Goal: Task Accomplishment & Management: Manage account settings

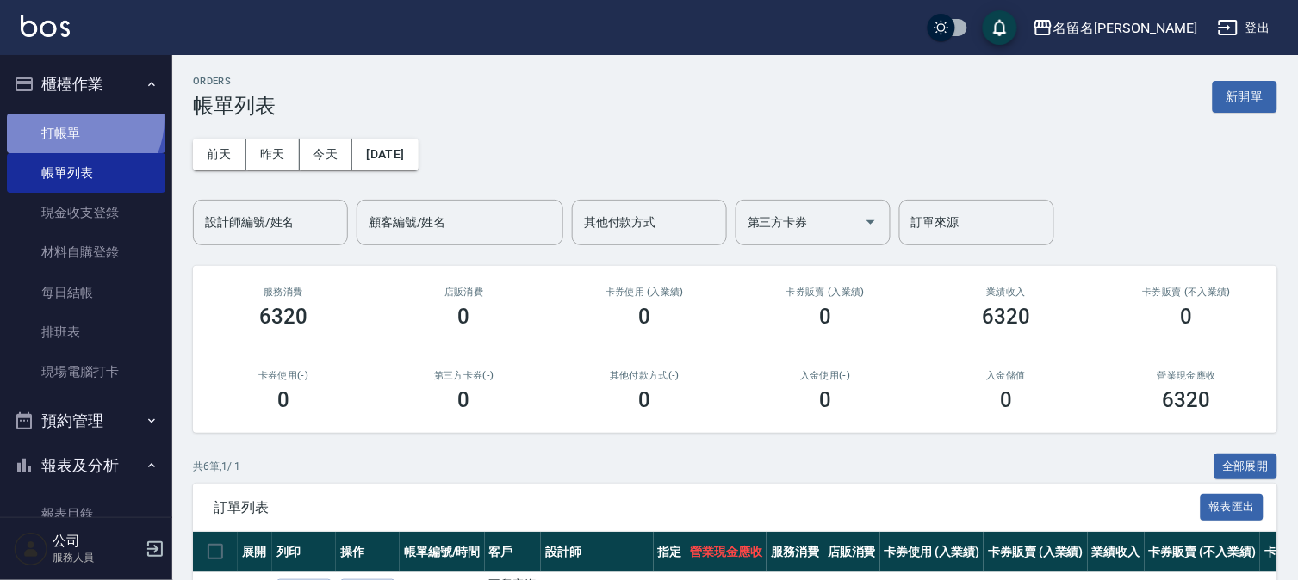
click at [73, 119] on link "打帳單" at bounding box center [86, 134] width 158 height 40
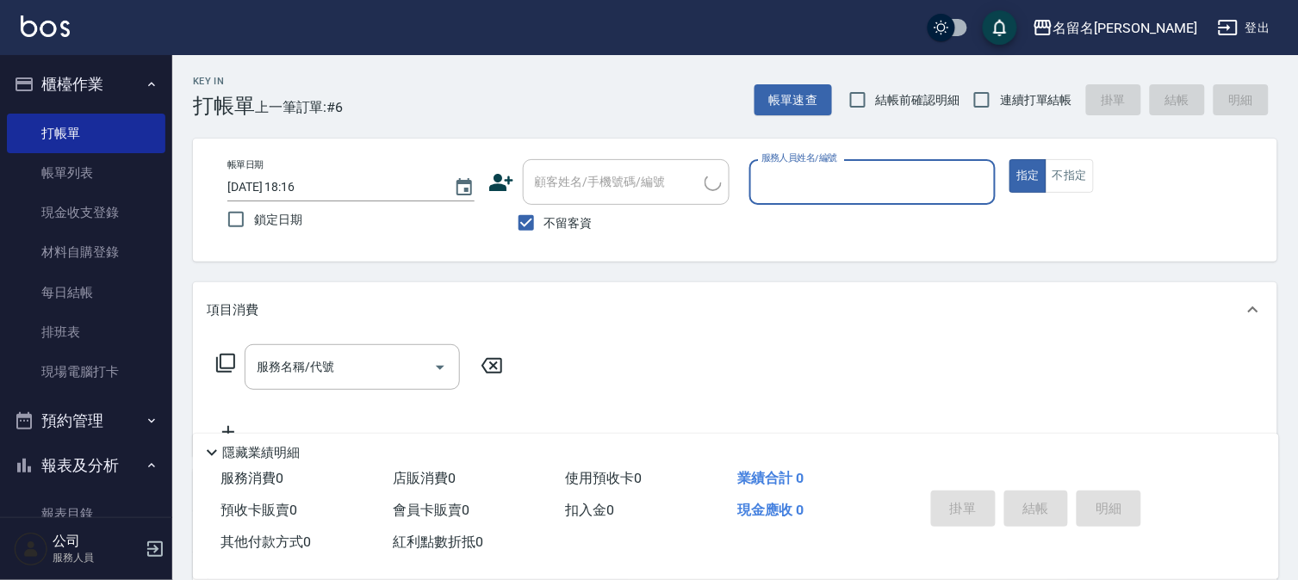
click at [821, 198] on div "服務人員姓名/編號" at bounding box center [872, 182] width 247 height 46
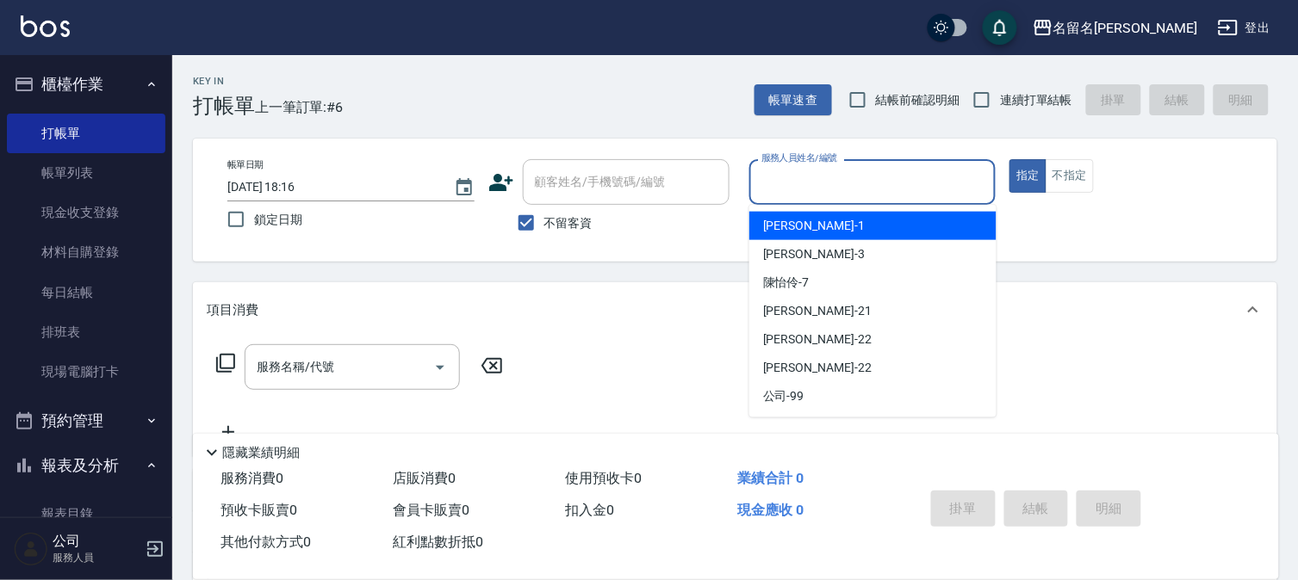
drag, startPoint x: 835, startPoint y: 193, endPoint x: 839, endPoint y: 215, distance: 22.8
click at [835, 198] on div "服務人員姓名/編號" at bounding box center [872, 182] width 247 height 46
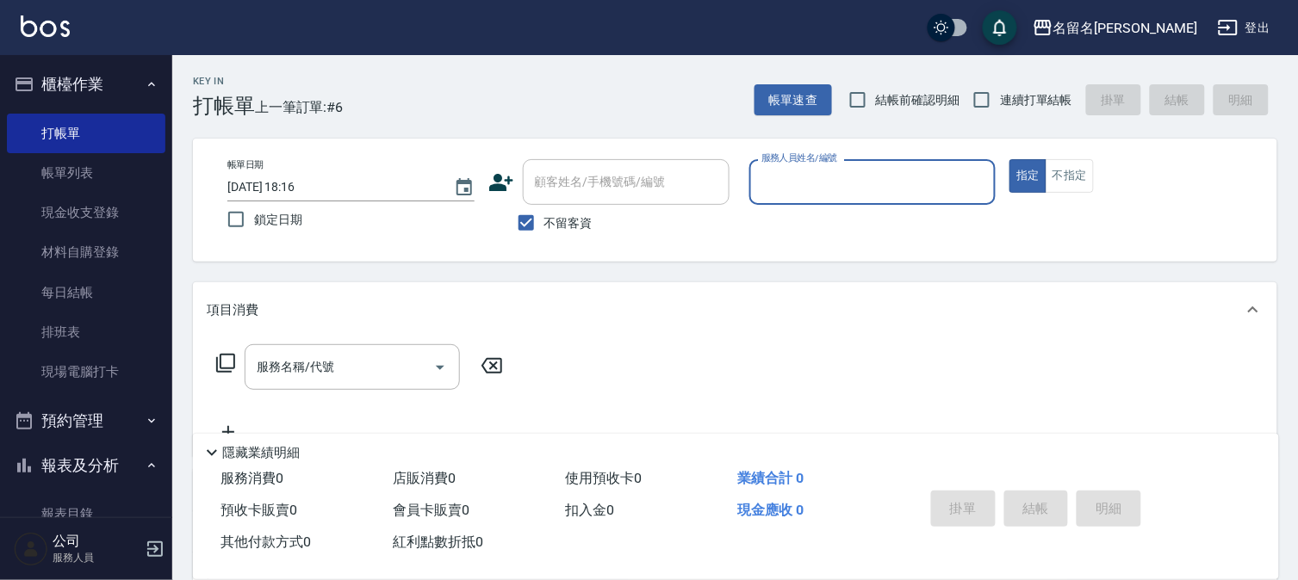
click at [833, 185] on input "服務人員姓名/編號" at bounding box center [873, 182] width 232 height 30
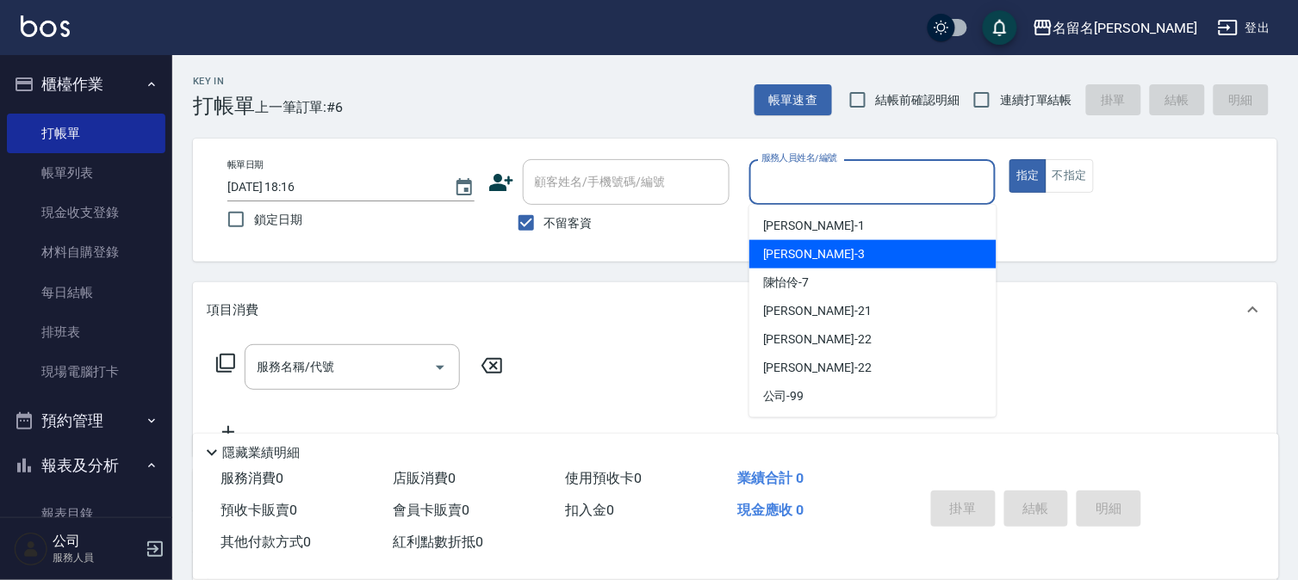
click at [828, 252] on div "李宛真 -3" at bounding box center [872, 254] width 247 height 28
type input "李宛真-3"
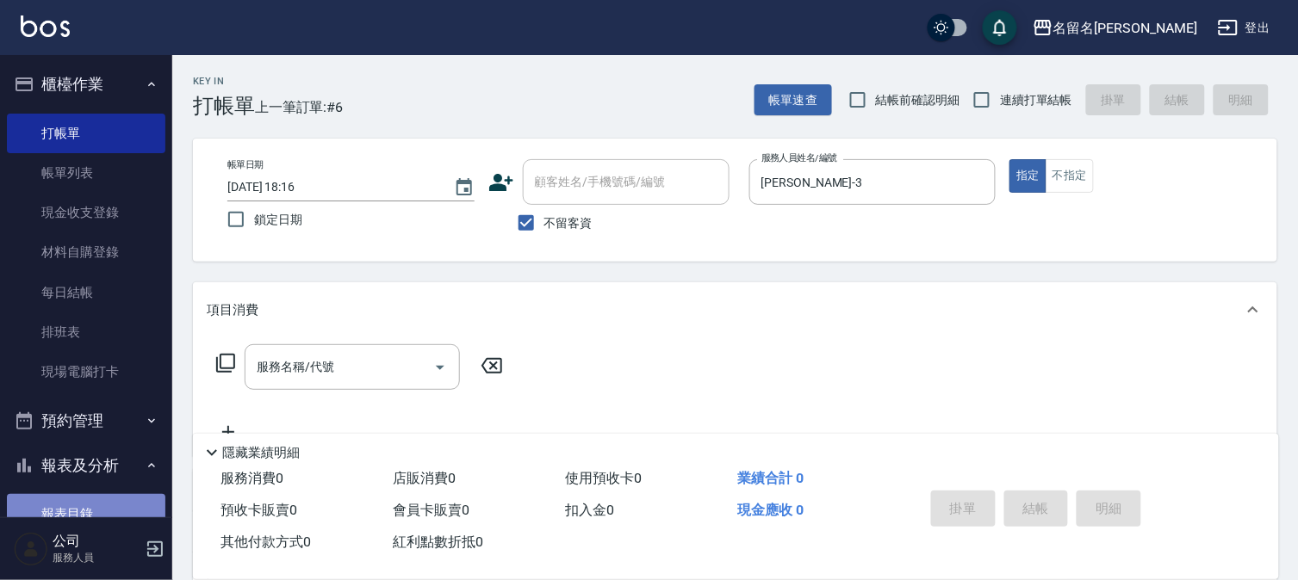
click at [83, 496] on link "報表目錄" at bounding box center [86, 514] width 158 height 40
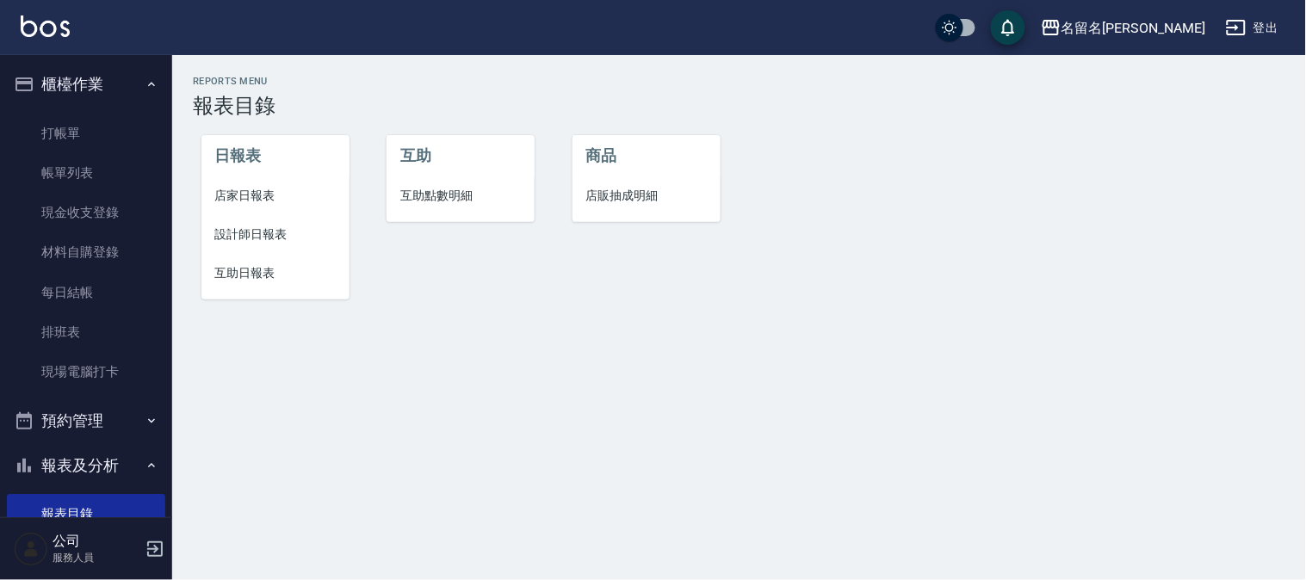
click at [245, 267] on span "互助日報表" at bounding box center [275, 273] width 121 height 18
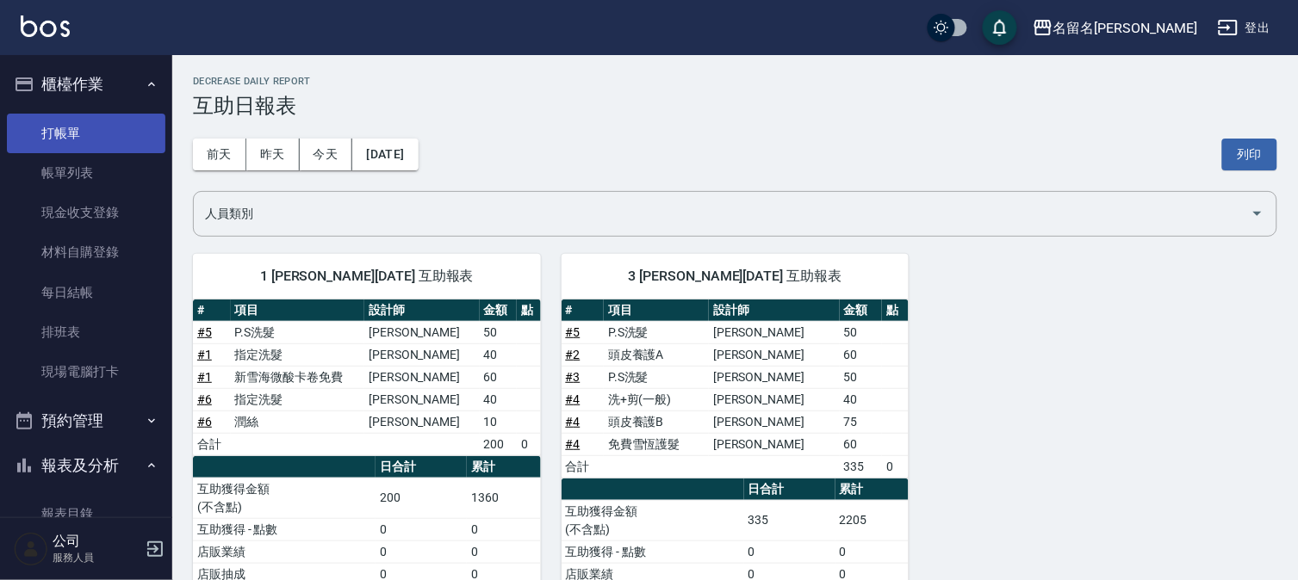
click at [96, 124] on link "打帳單" at bounding box center [86, 134] width 158 height 40
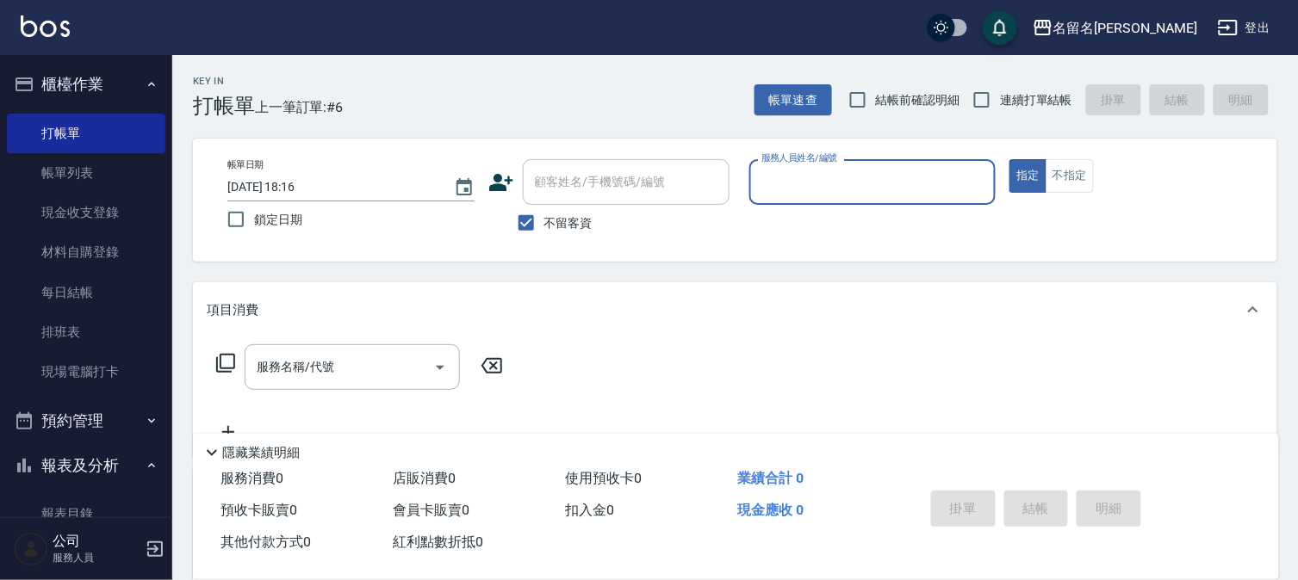
drag, startPoint x: 813, startPoint y: 185, endPoint x: 813, endPoint y: 198, distance: 12.9
click at [813, 190] on input "服務人員姓名/編號" at bounding box center [873, 182] width 232 height 30
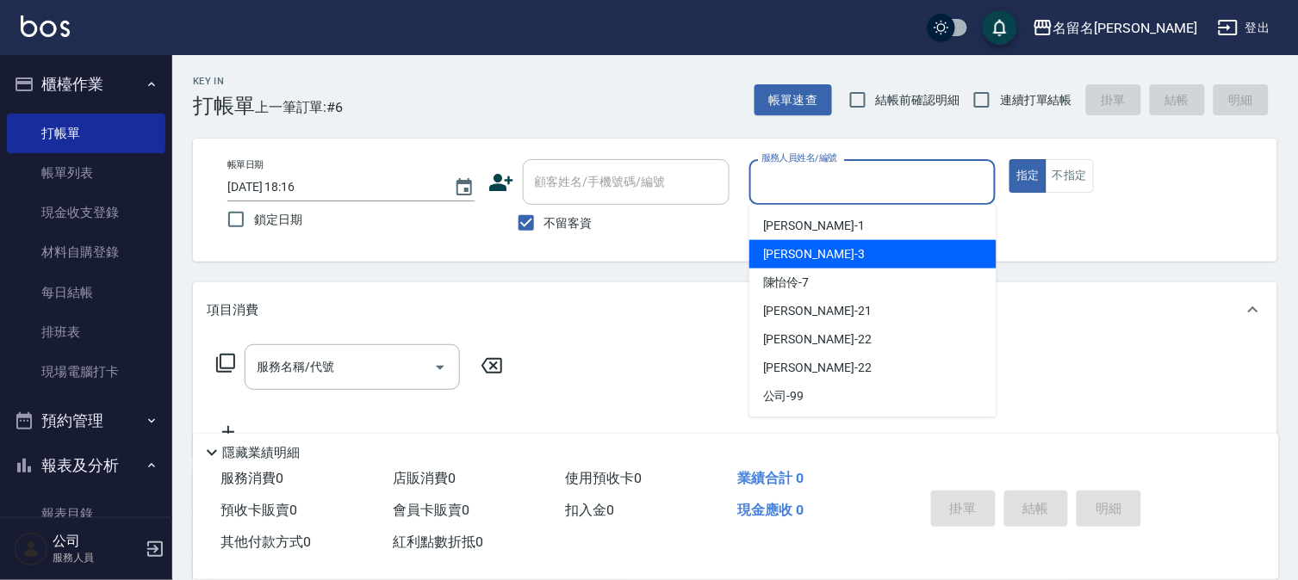
click at [802, 245] on span "李宛真 -3" at bounding box center [814, 254] width 102 height 18
type input "李宛真-3"
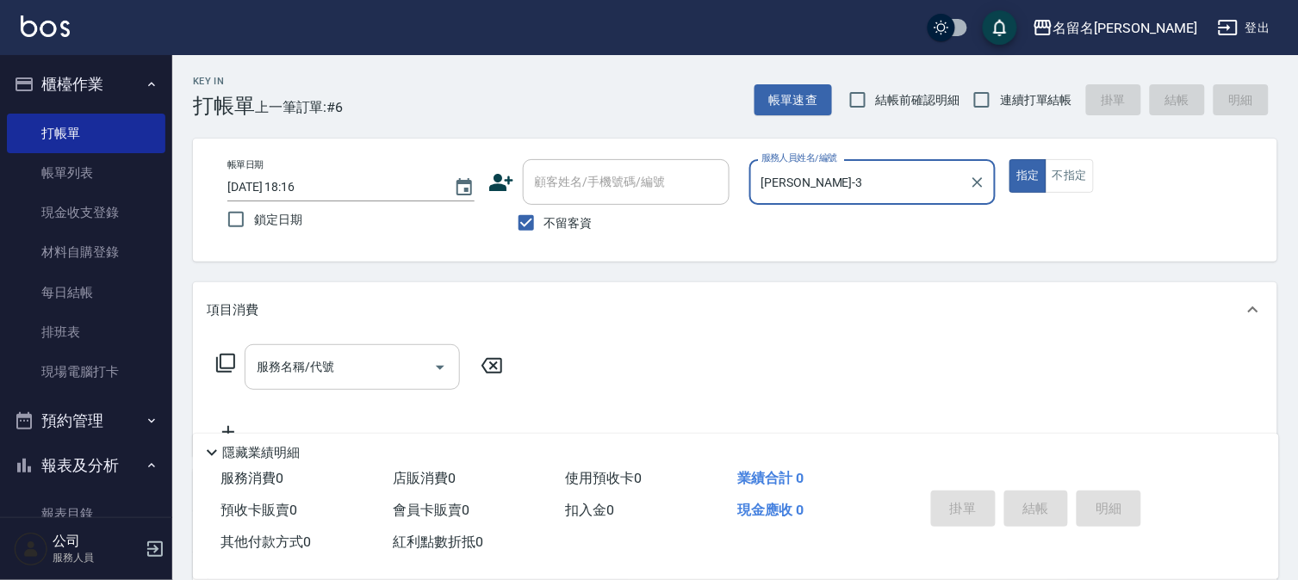
click at [351, 374] on input "服務名稱/代號" at bounding box center [339, 367] width 174 height 30
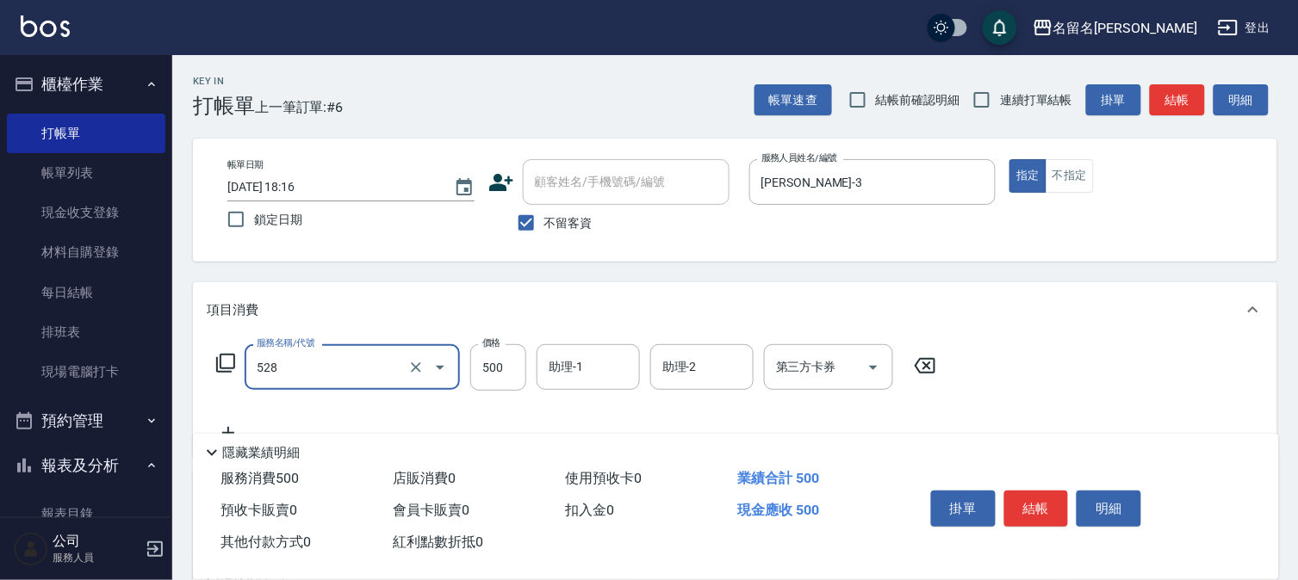
type input "頭皮養護B(528)"
click at [585, 362] on input "助理-1" at bounding box center [588, 367] width 88 height 30
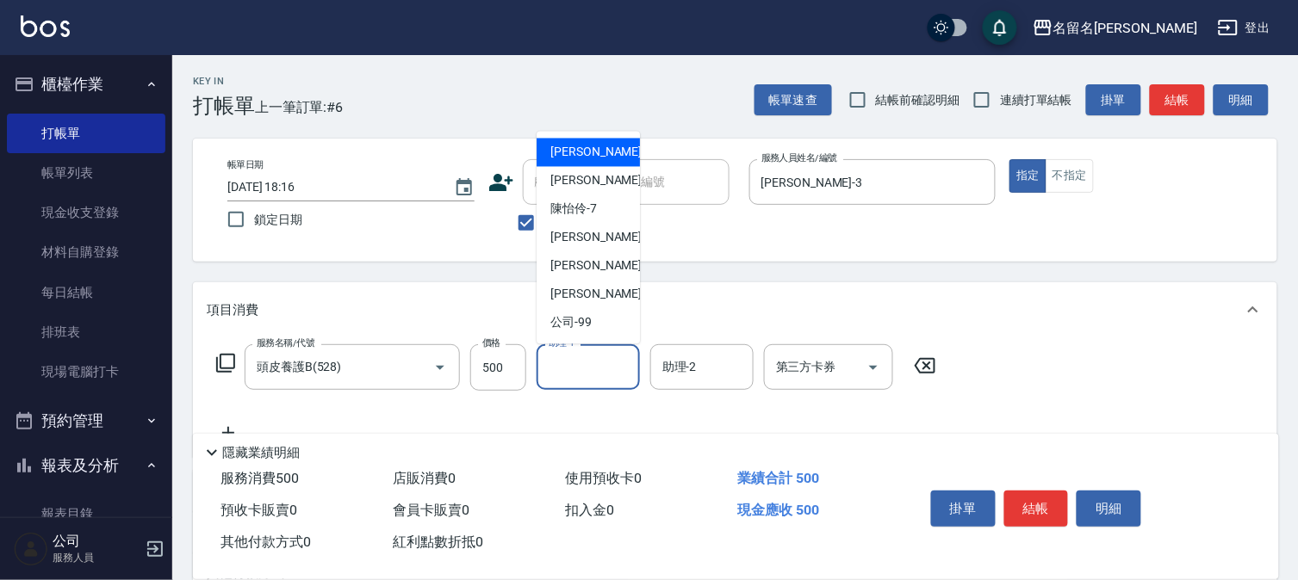
click at [608, 157] on div "鄭文鎧 -1" at bounding box center [587, 153] width 103 height 28
type input "鄭文鎧-1"
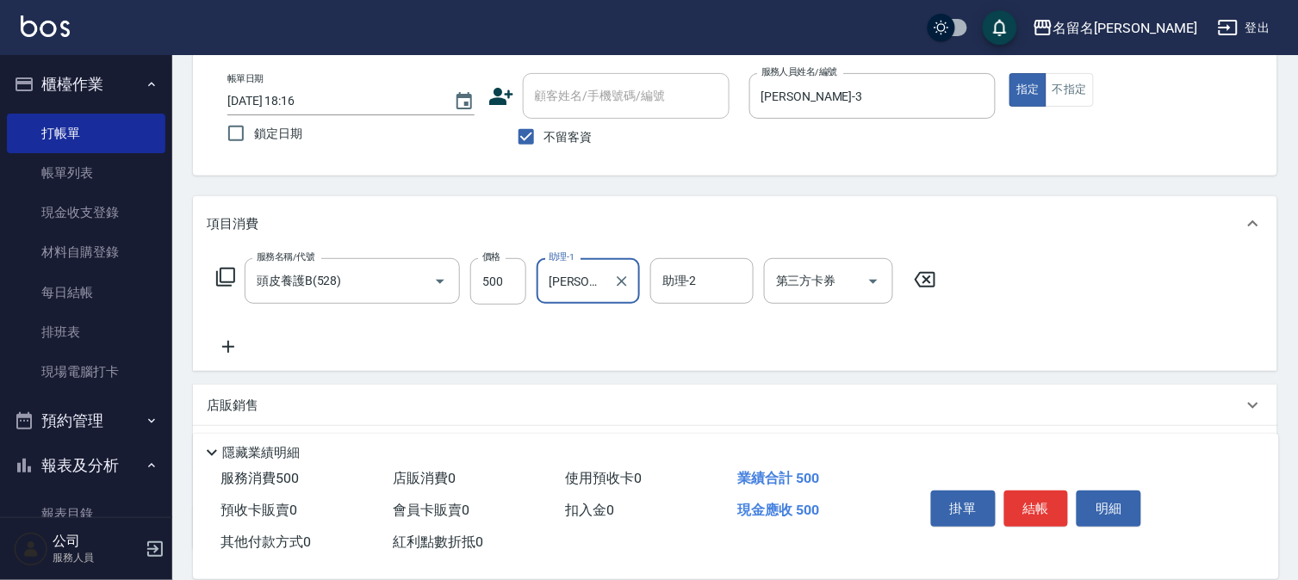
scroll to position [191, 0]
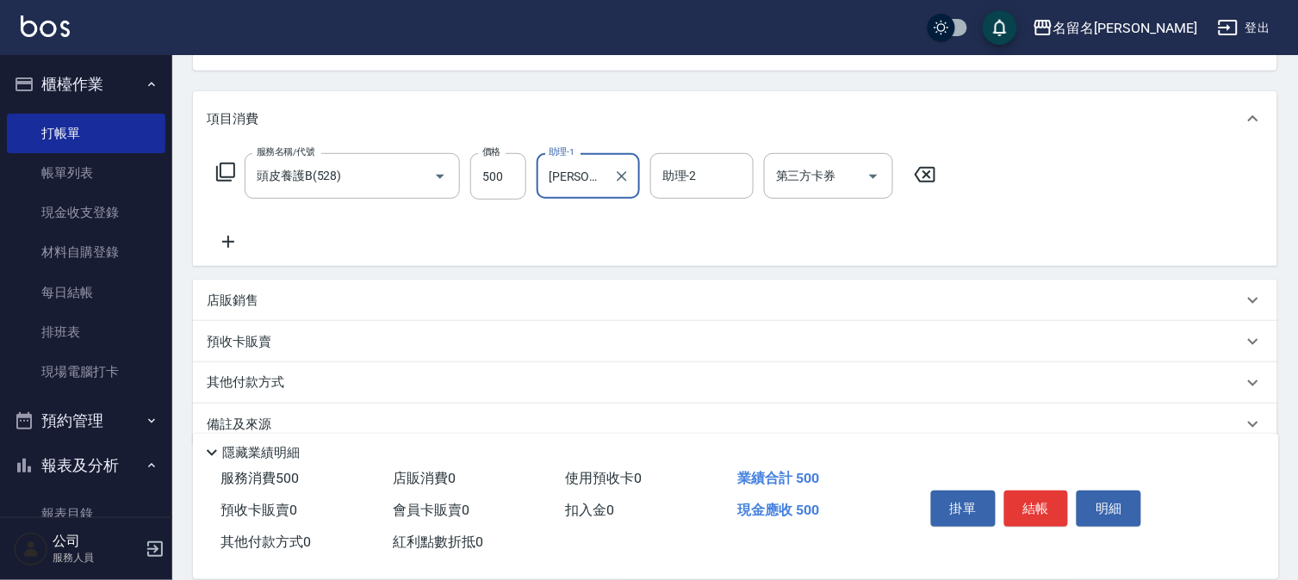
click at [235, 236] on icon at bounding box center [228, 242] width 43 height 21
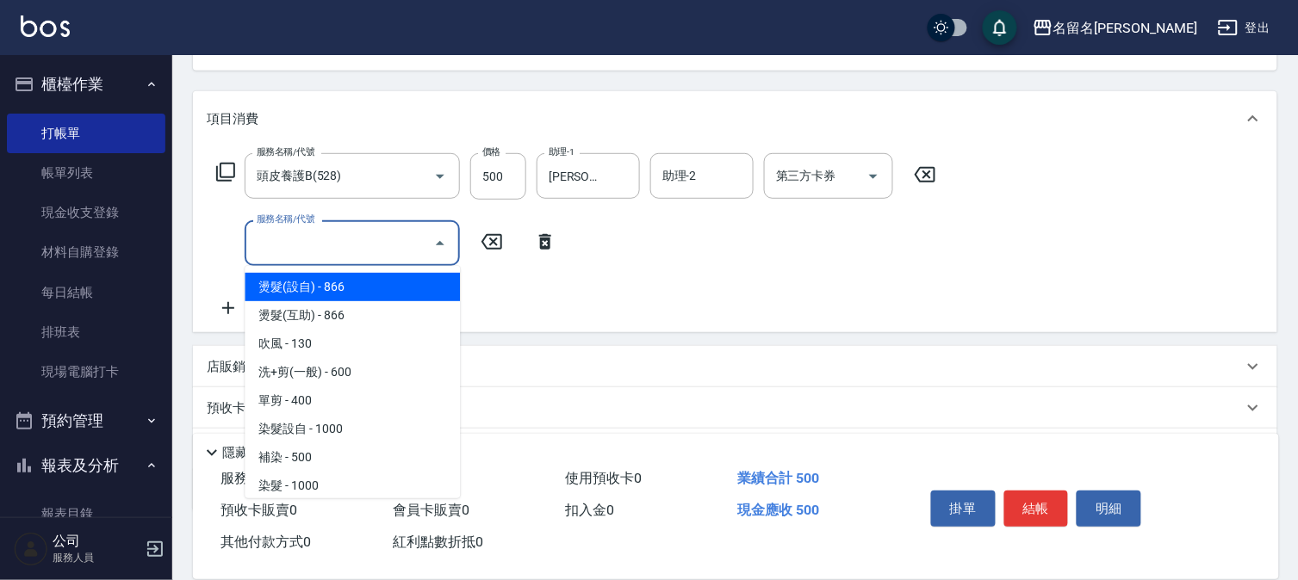
click at [257, 246] on input "服務名稱/代號" at bounding box center [339, 243] width 174 height 30
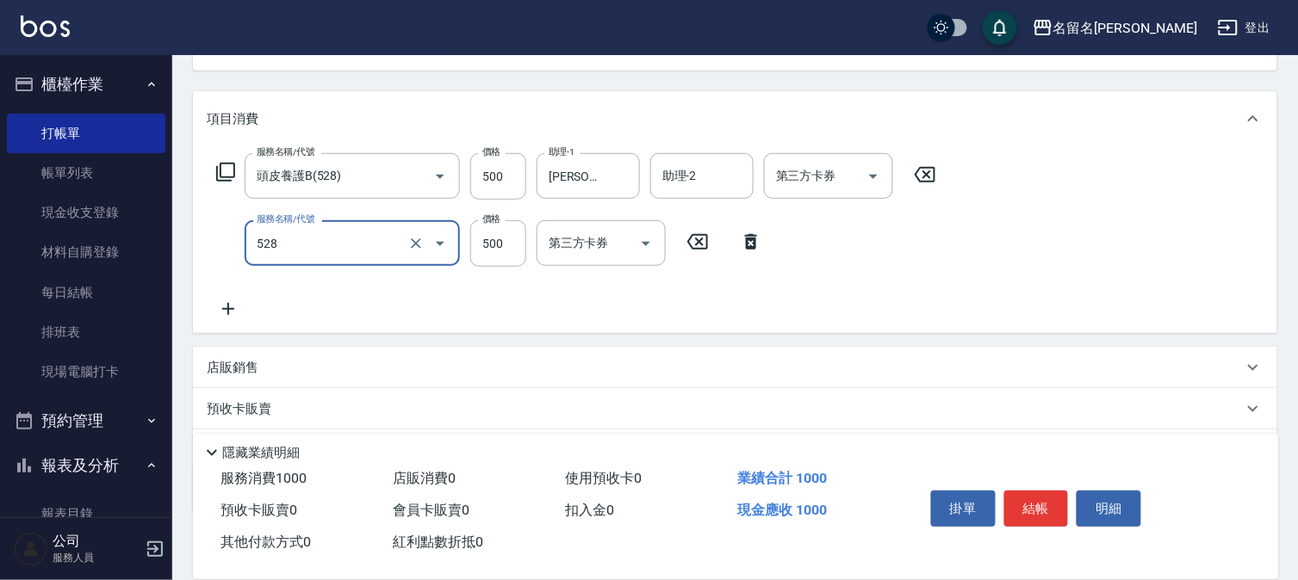
type input "頭皮養護B(528)"
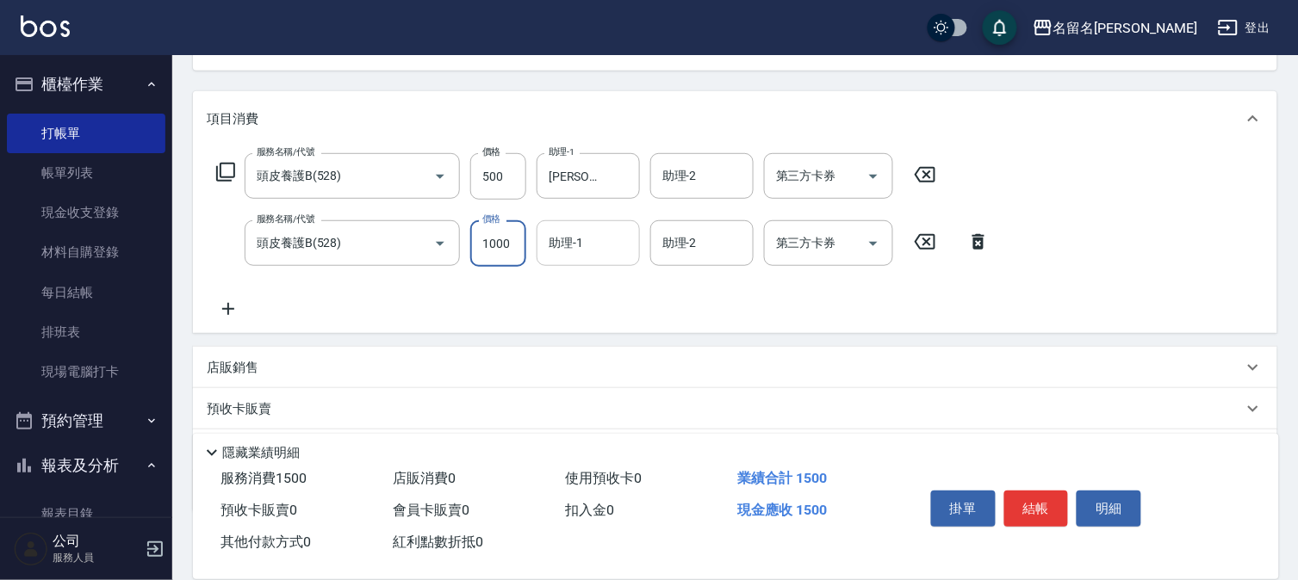
type input "1000"
drag, startPoint x: 592, startPoint y: 238, endPoint x: 599, endPoint y: 261, distance: 24.5
click at [596, 248] on input "助理-1" at bounding box center [588, 243] width 88 height 30
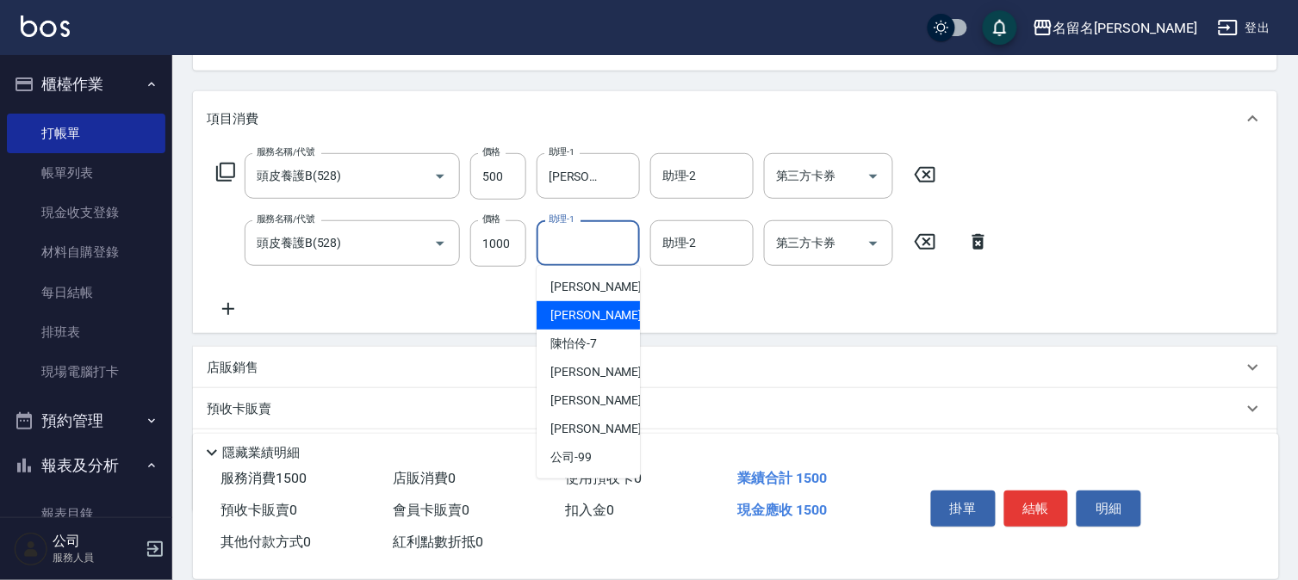
drag, startPoint x: 597, startPoint y: 313, endPoint x: 515, endPoint y: 307, distance: 82.0
click at [597, 311] on span "李宛真 -3" at bounding box center [601, 316] width 102 height 18
type input "李宛真-3"
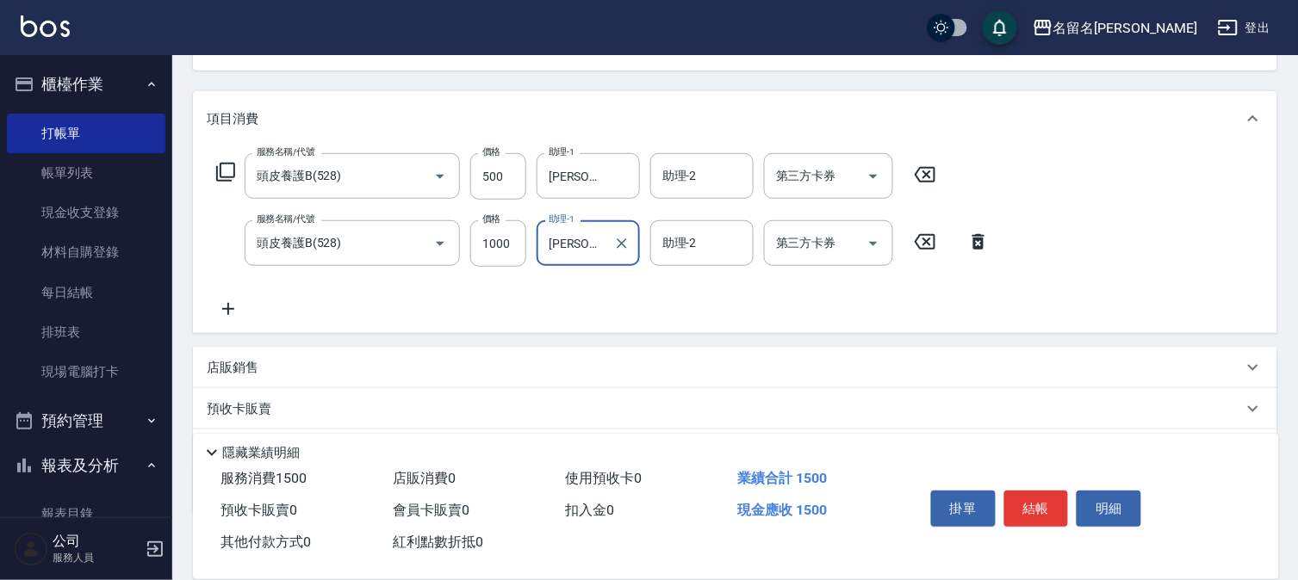
drag, startPoint x: 230, startPoint y: 302, endPoint x: 241, endPoint y: 302, distance: 11.2
click at [241, 302] on icon at bounding box center [228, 309] width 43 height 21
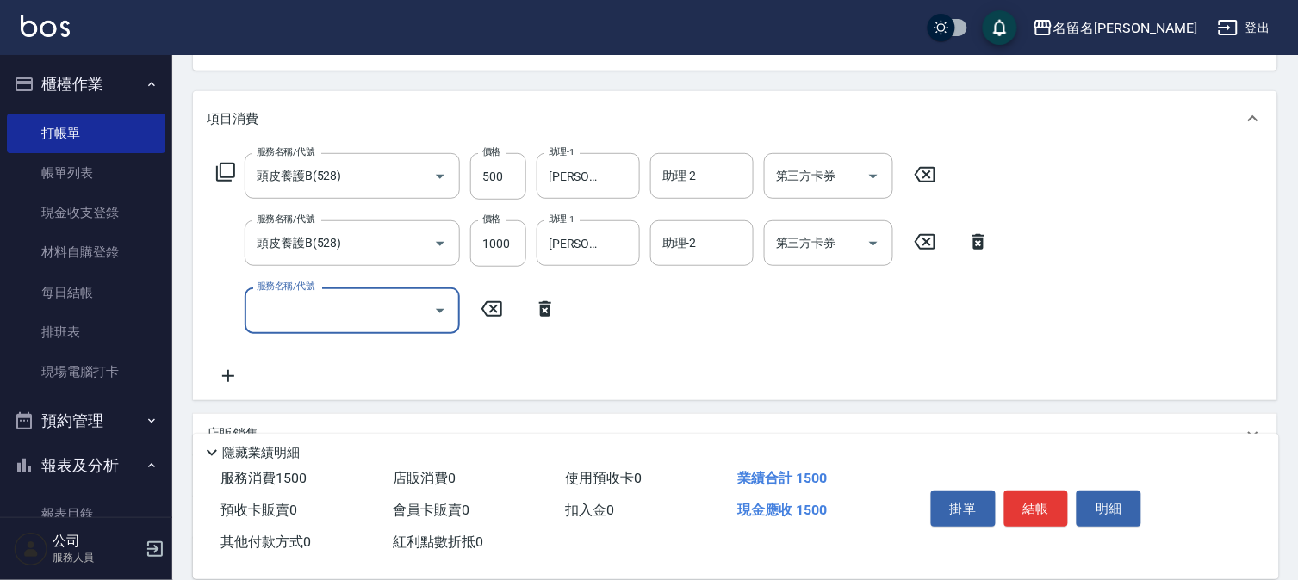
click at [277, 305] on input "服務名稱/代號" at bounding box center [339, 310] width 174 height 30
type input "頭皮養護B(528)"
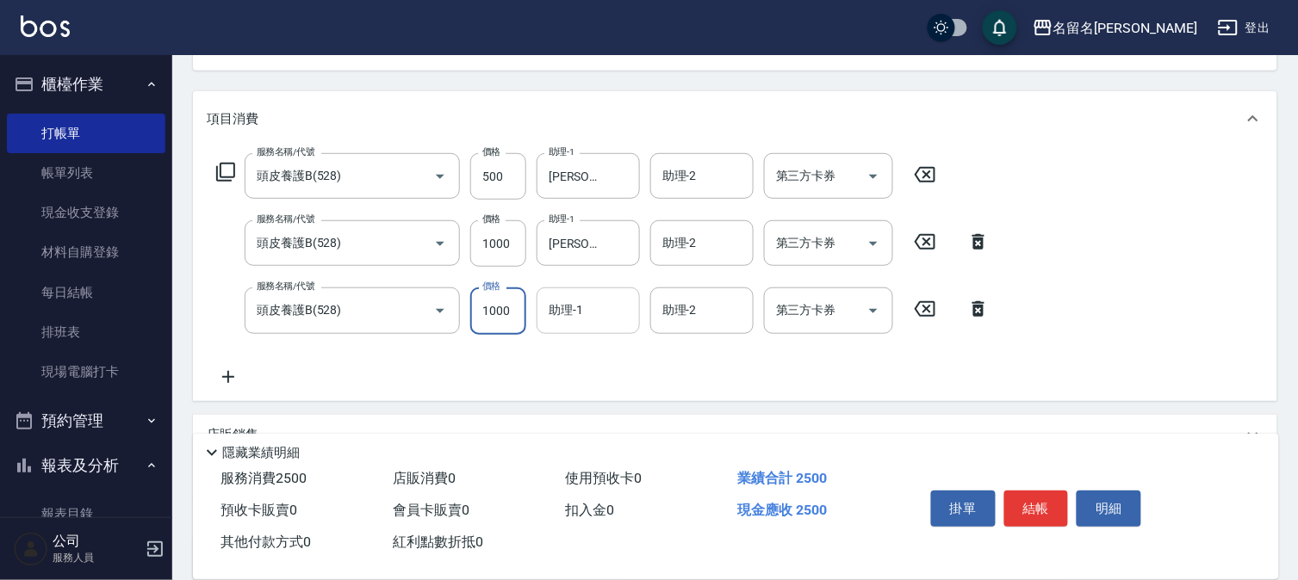
type input "1000"
click at [594, 311] on input "助理-1" at bounding box center [588, 310] width 88 height 30
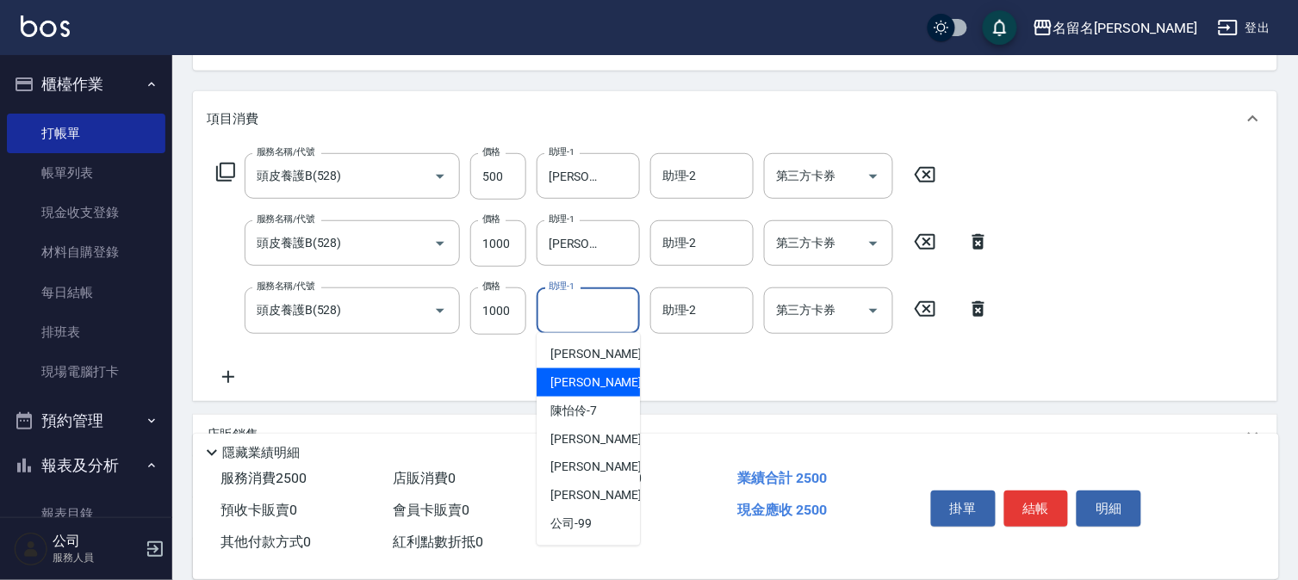
click at [573, 377] on span "李宛真 -3" at bounding box center [601, 383] width 102 height 18
type input "李宛真-3"
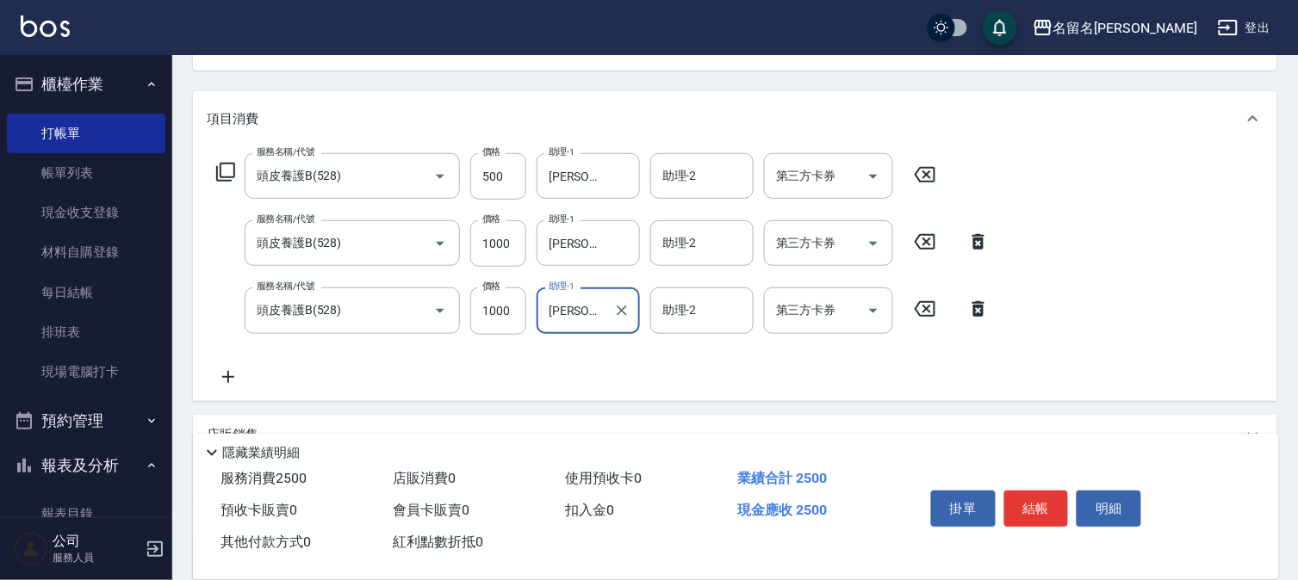
drag, startPoint x: 229, startPoint y: 371, endPoint x: 245, endPoint y: 377, distance: 17.4
click at [245, 377] on icon at bounding box center [228, 377] width 43 height 21
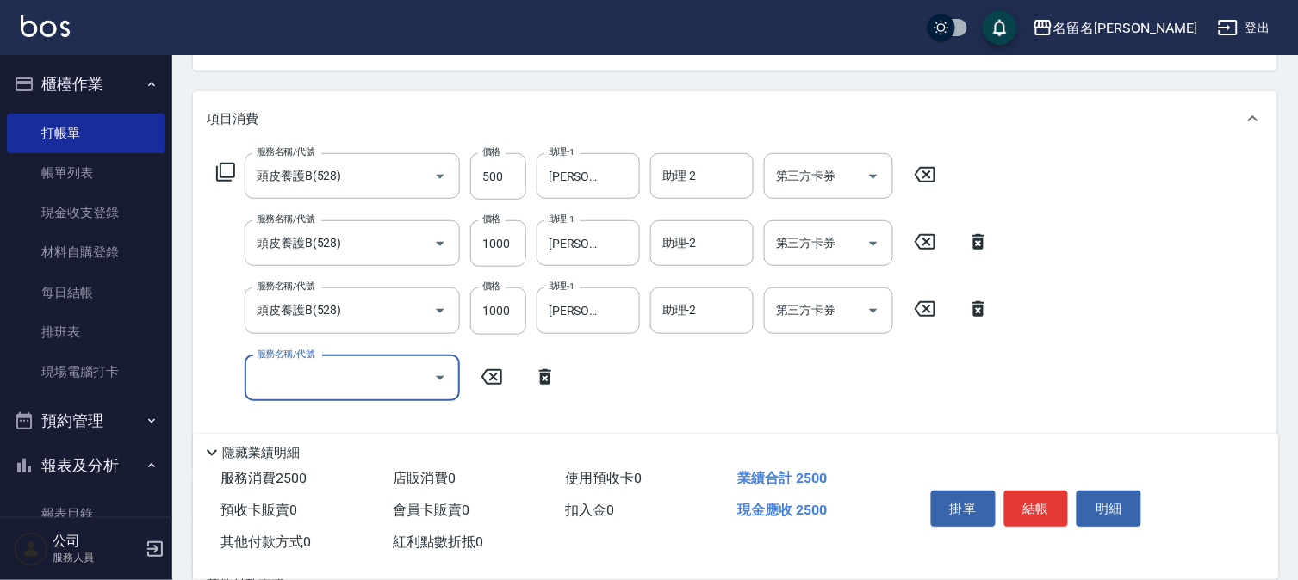
drag, startPoint x: 282, startPoint y: 377, endPoint x: 295, endPoint y: 373, distance: 13.6
click at [286, 377] on input "服務名稱/代號" at bounding box center [339, 378] width 174 height 30
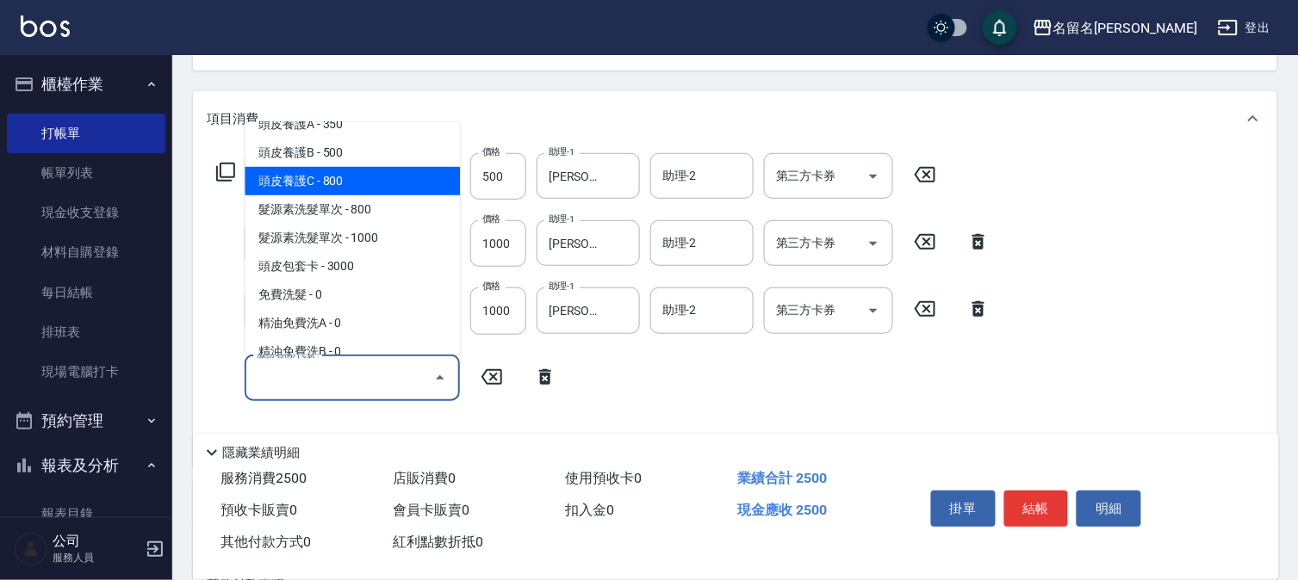
scroll to position [573, 0]
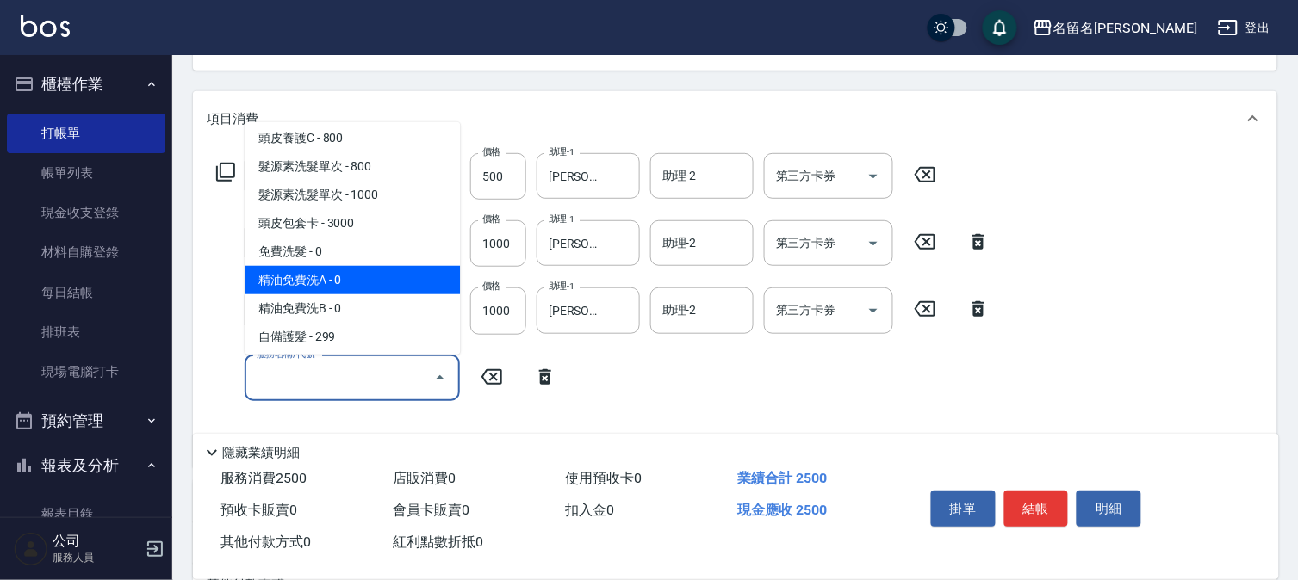
click at [385, 273] on span "精油免費洗A - 0" at bounding box center [352, 280] width 215 height 28
type input "精油免費洗A(538)"
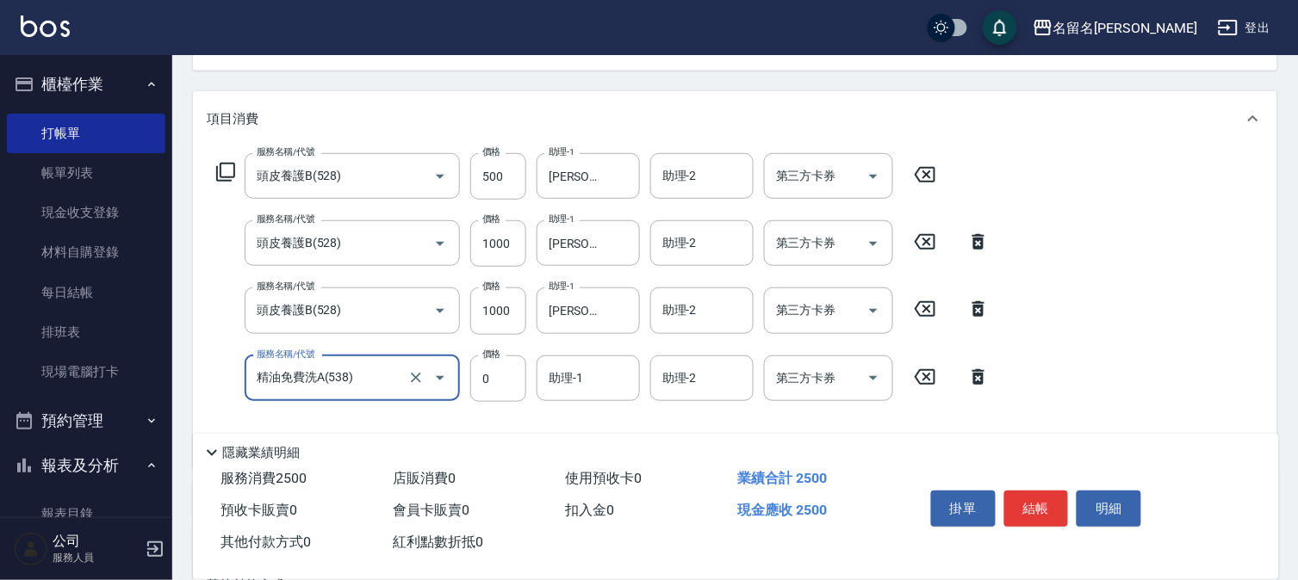
click at [570, 379] on input "助理-1" at bounding box center [588, 378] width 88 height 30
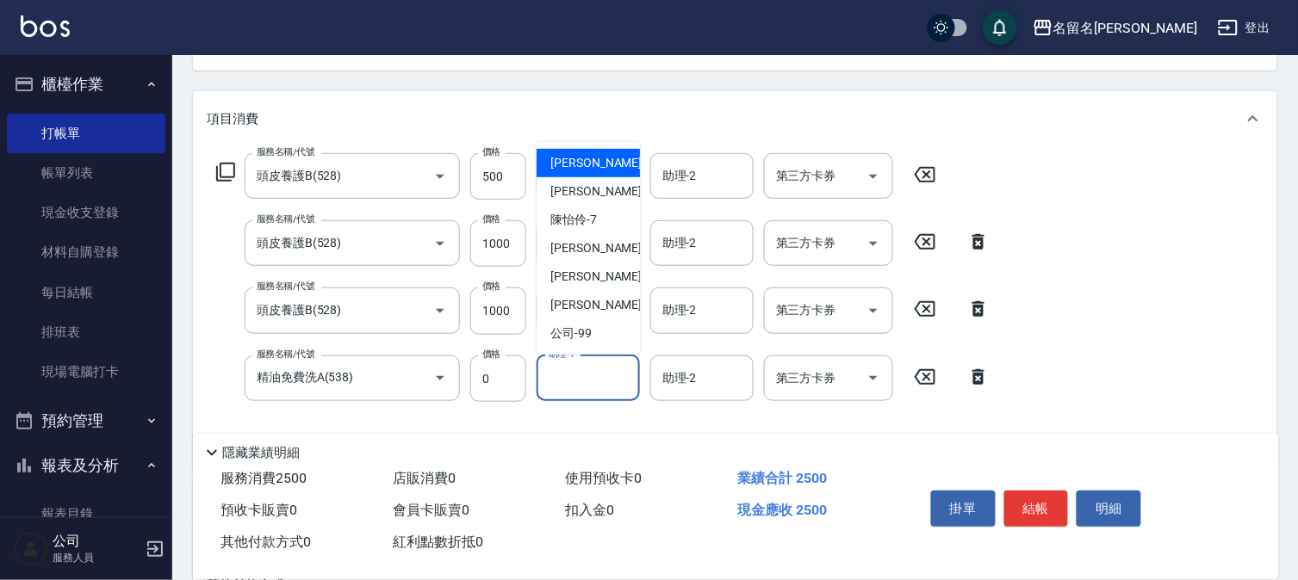
click at [586, 383] on input "助理-1" at bounding box center [588, 378] width 88 height 30
click at [585, 379] on input "助理-1" at bounding box center [588, 378] width 88 height 30
click at [609, 196] on div "李宛真 -3" at bounding box center [587, 191] width 103 height 28
type input "李宛真-3"
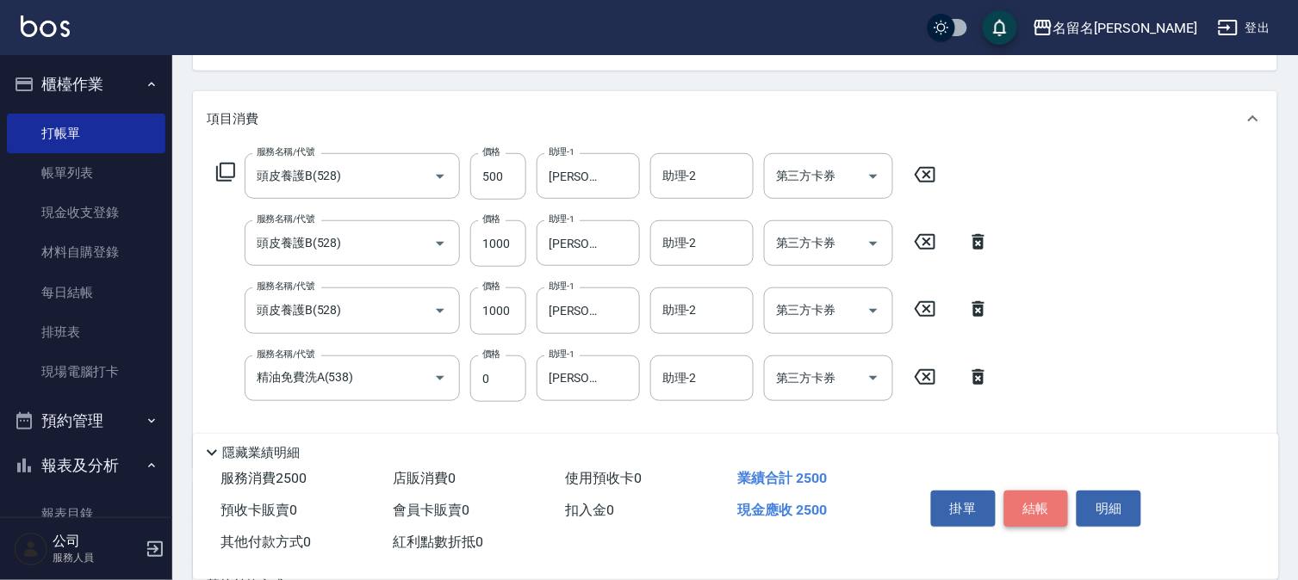
click at [1038, 494] on button "結帳" at bounding box center [1036, 509] width 65 height 36
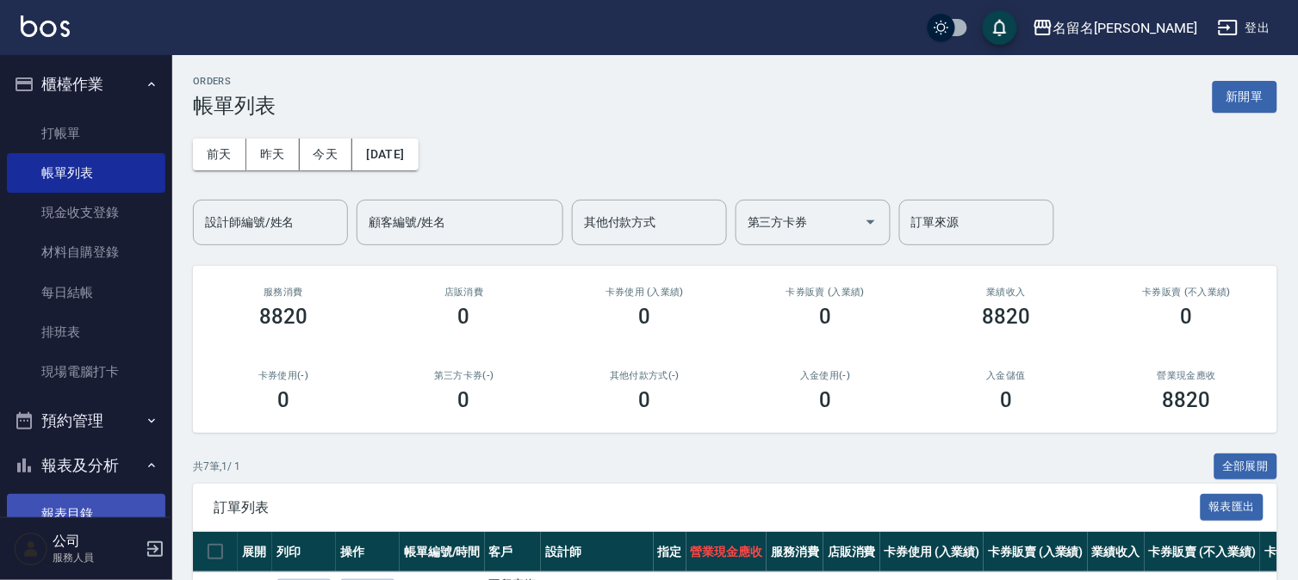
click at [82, 499] on link "報表目錄" at bounding box center [86, 514] width 158 height 40
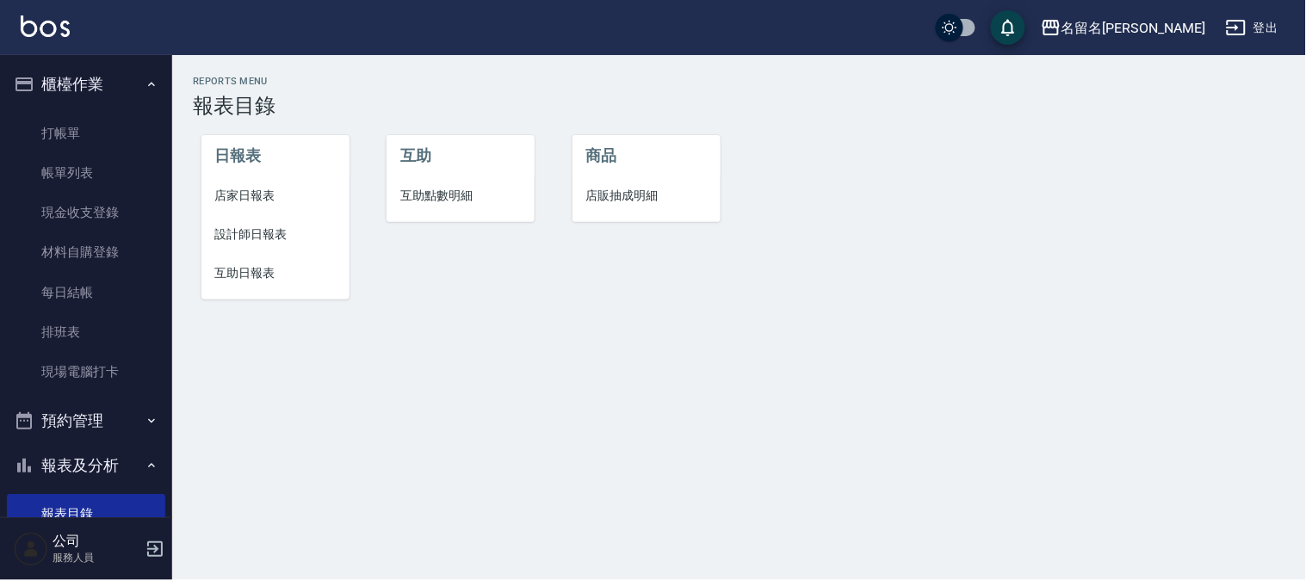
click at [291, 235] on span "設計師日報表" at bounding box center [275, 235] width 121 height 18
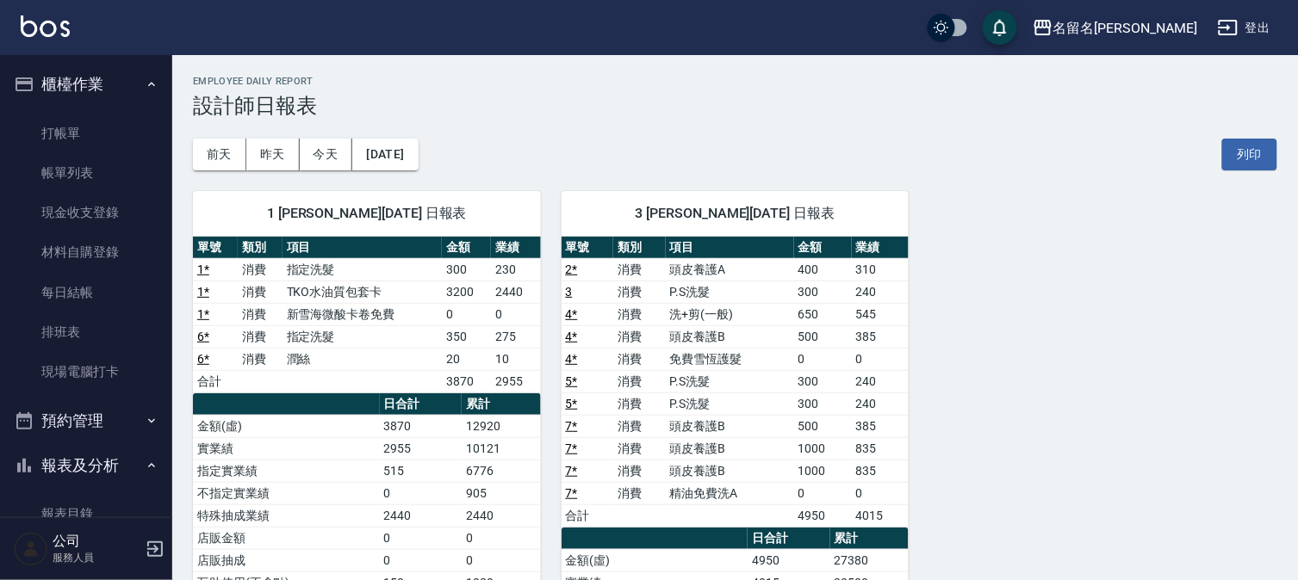
scroll to position [191, 0]
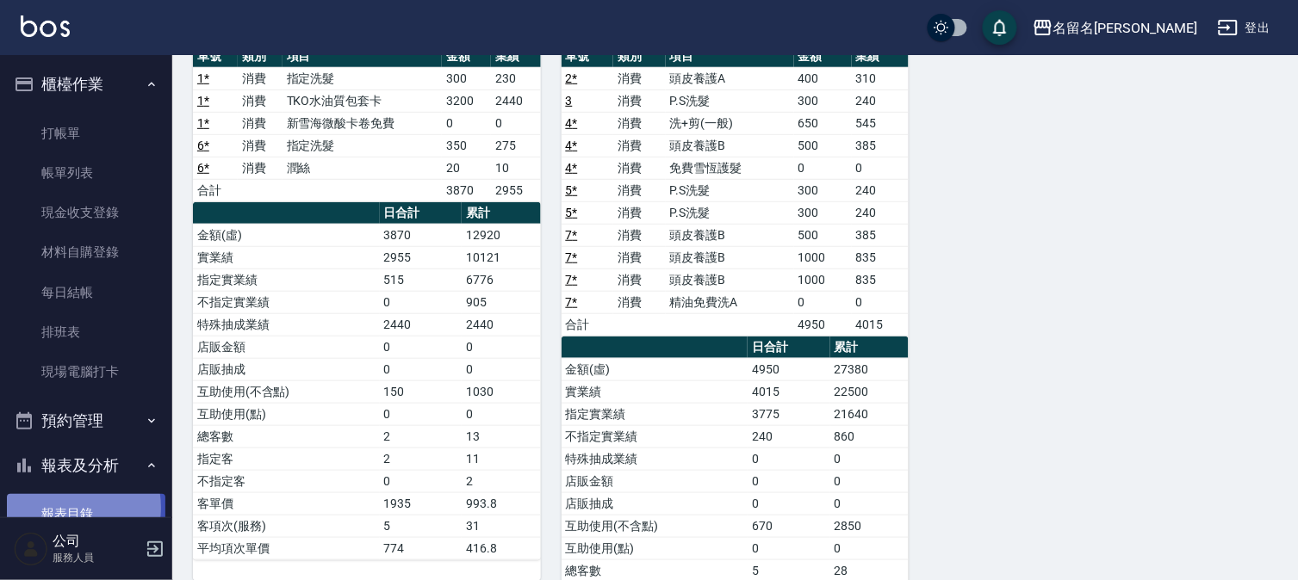
click at [61, 508] on link "報表目錄" at bounding box center [86, 514] width 158 height 40
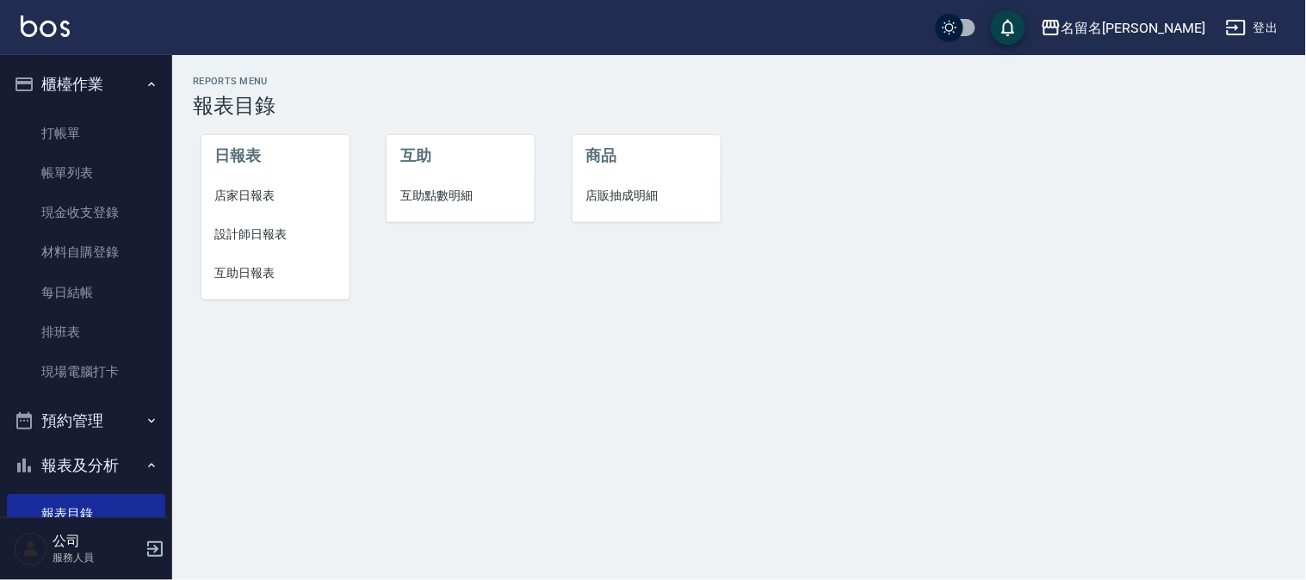
click at [245, 277] on span "互助日報表" at bounding box center [275, 273] width 121 height 18
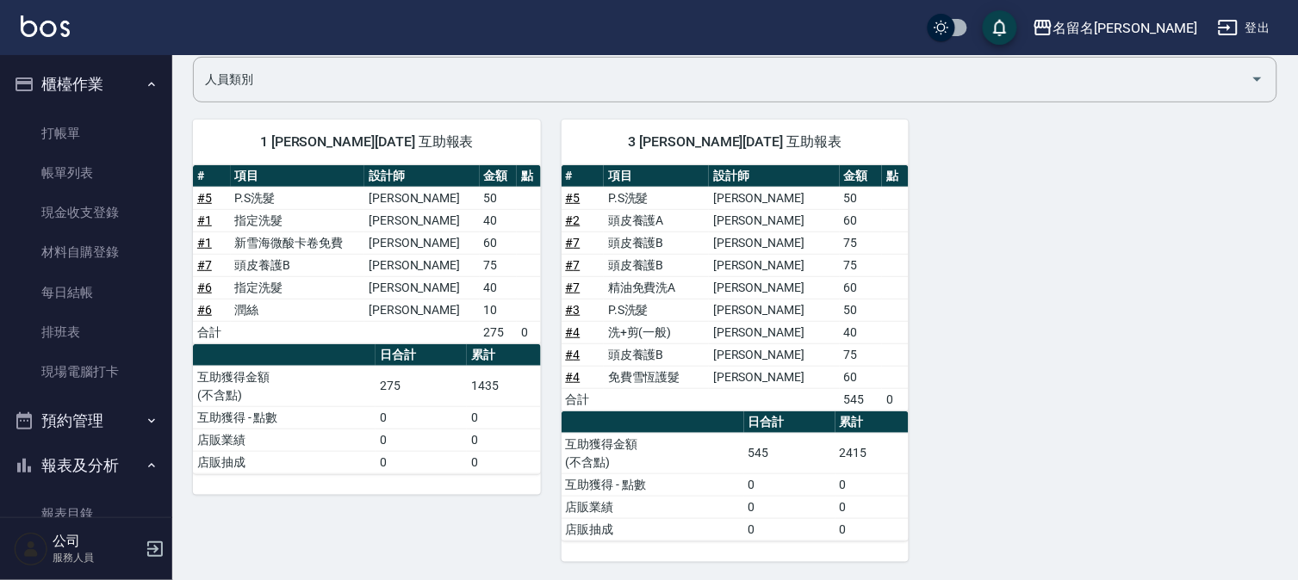
scroll to position [138, 0]
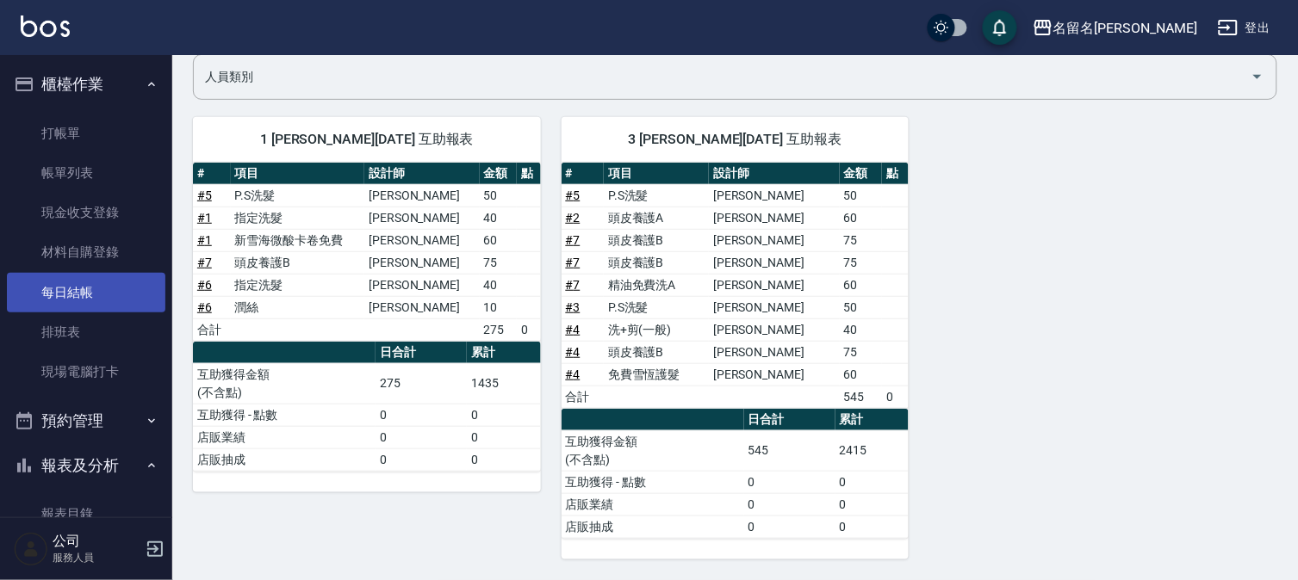
click at [79, 288] on link "每日結帳" at bounding box center [86, 293] width 158 height 40
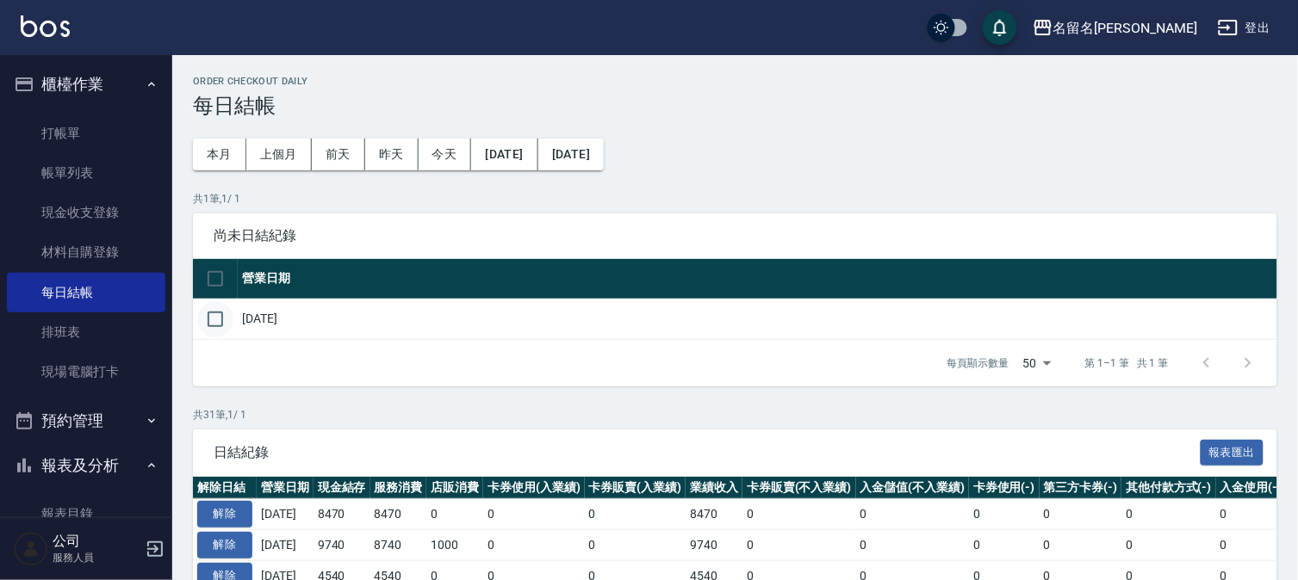
click at [211, 319] on input "checkbox" at bounding box center [215, 319] width 36 height 36
checkbox input "true"
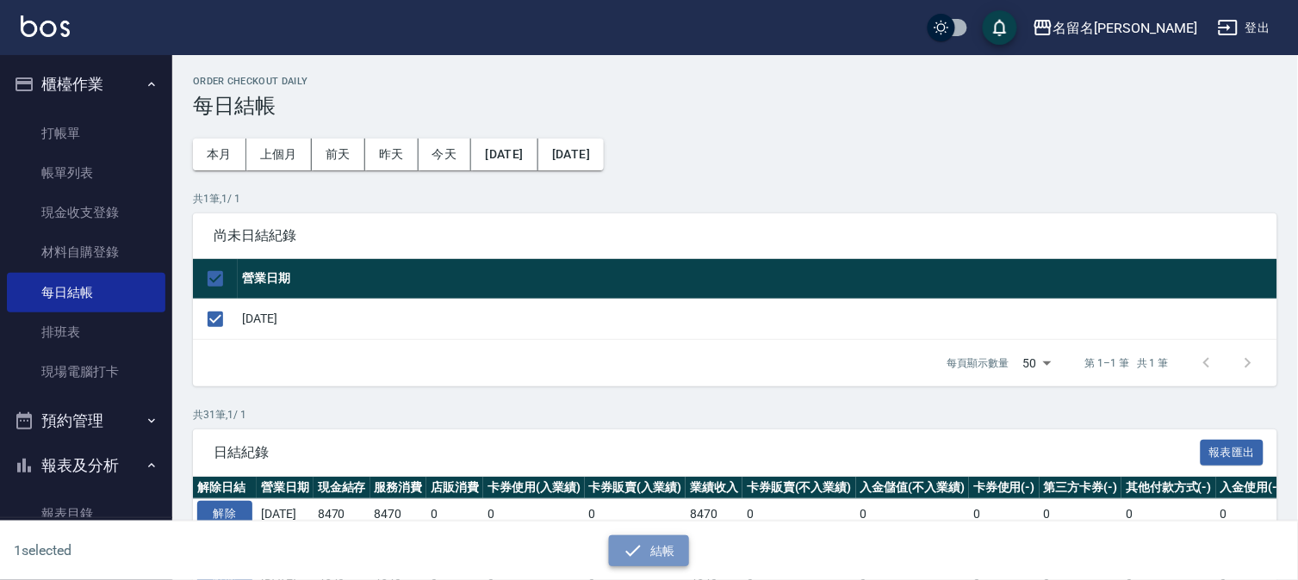
click at [658, 545] on button "結帳" at bounding box center [649, 552] width 80 height 32
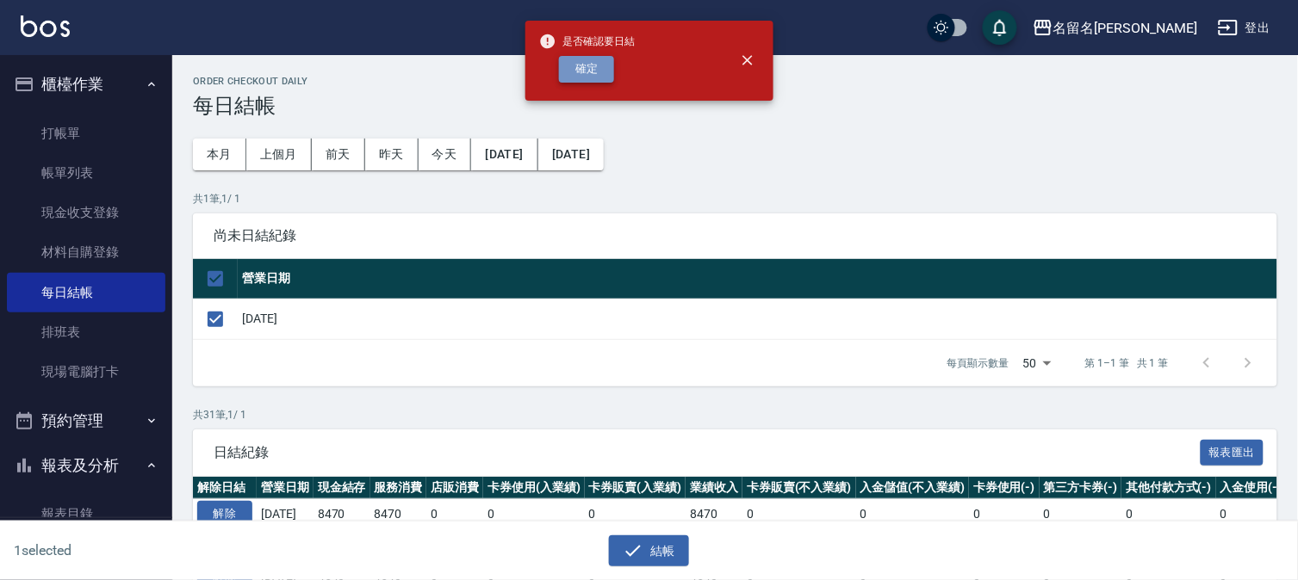
click at [590, 62] on button "確定" at bounding box center [586, 69] width 55 height 27
checkbox input "false"
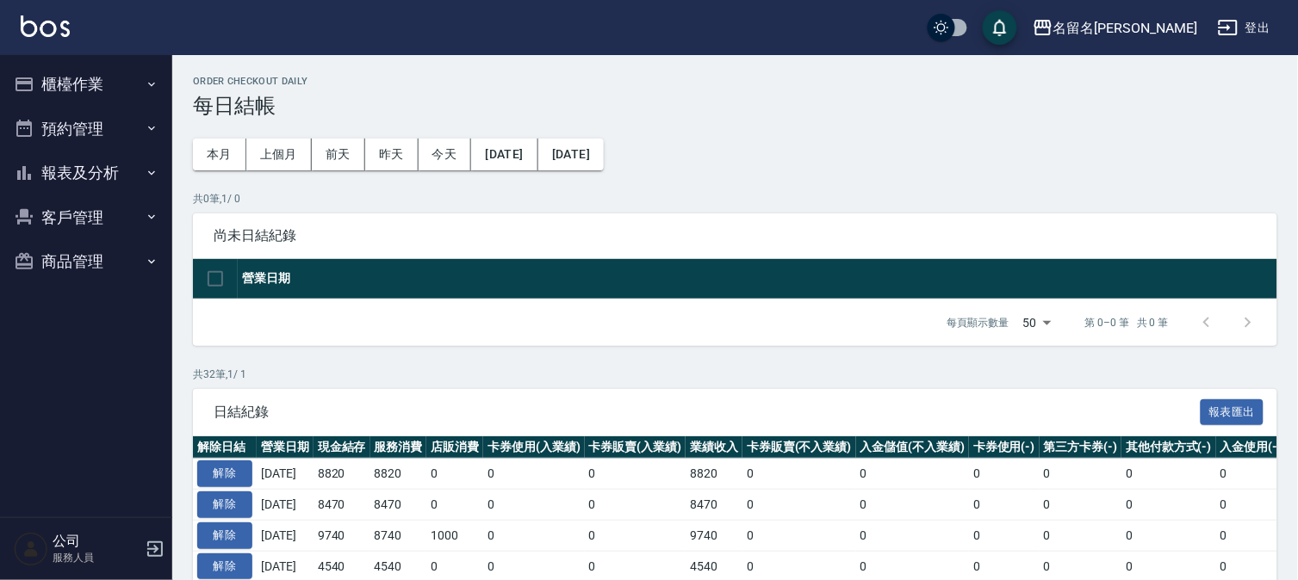
click at [95, 82] on button "櫃檯作業" at bounding box center [86, 84] width 158 height 45
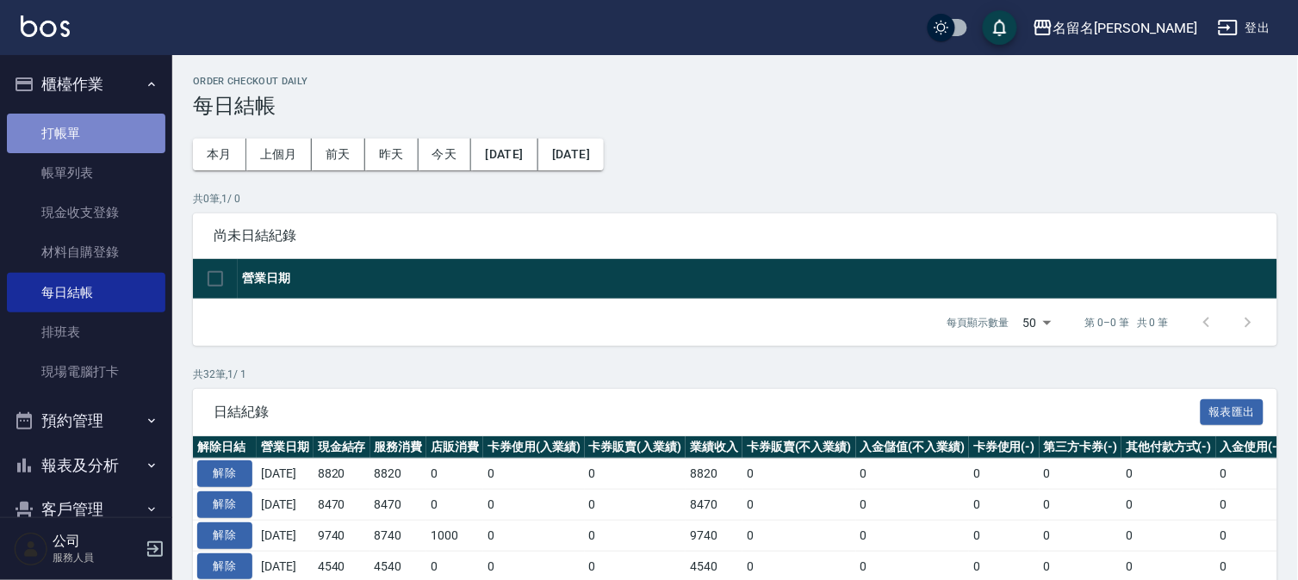
click at [92, 142] on link "打帳單" at bounding box center [86, 134] width 158 height 40
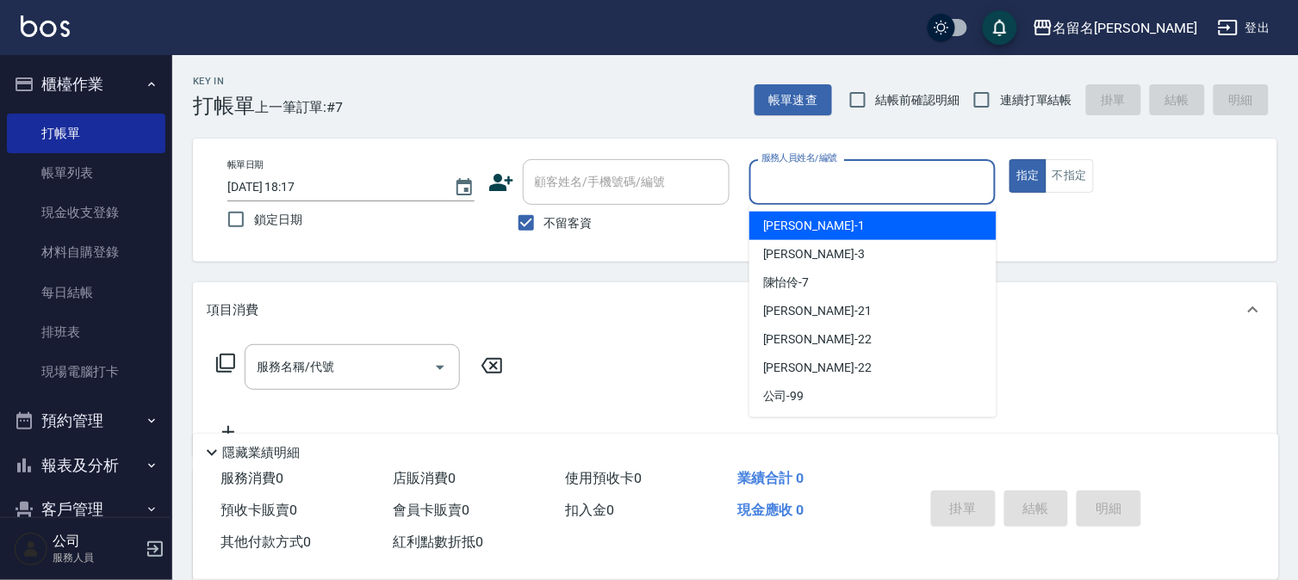
drag, startPoint x: 799, startPoint y: 175, endPoint x: 798, endPoint y: 190, distance: 15.5
click at [801, 177] on input "服務人員姓名/編號" at bounding box center [873, 182] width 232 height 30
click at [796, 218] on span "鄭文鎧 -1" at bounding box center [814, 226] width 102 height 18
type input "鄭文鎧-1"
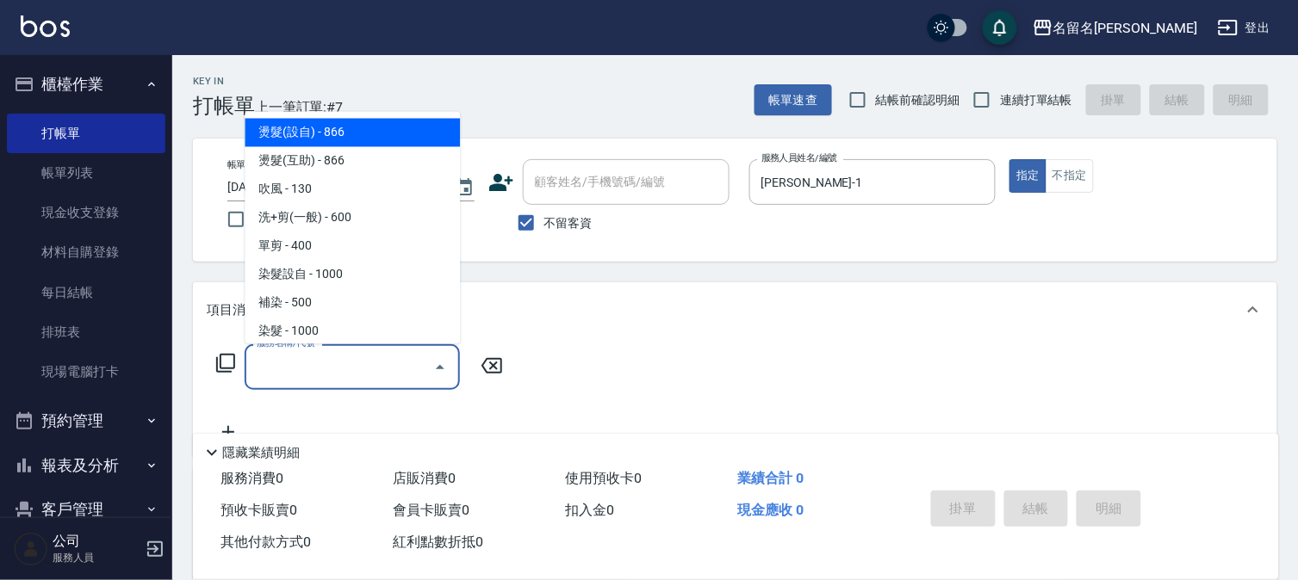
click at [257, 368] on input "服務名稱/代號" at bounding box center [339, 367] width 174 height 30
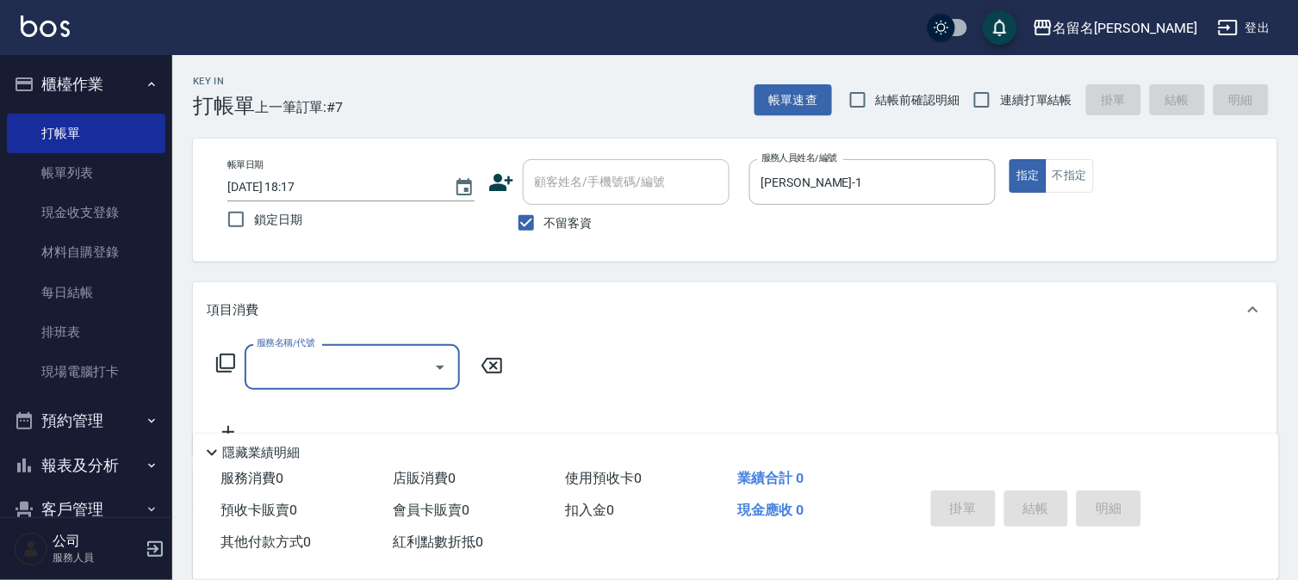
click at [257, 379] on input "服務名稱/代號" at bounding box center [339, 367] width 174 height 30
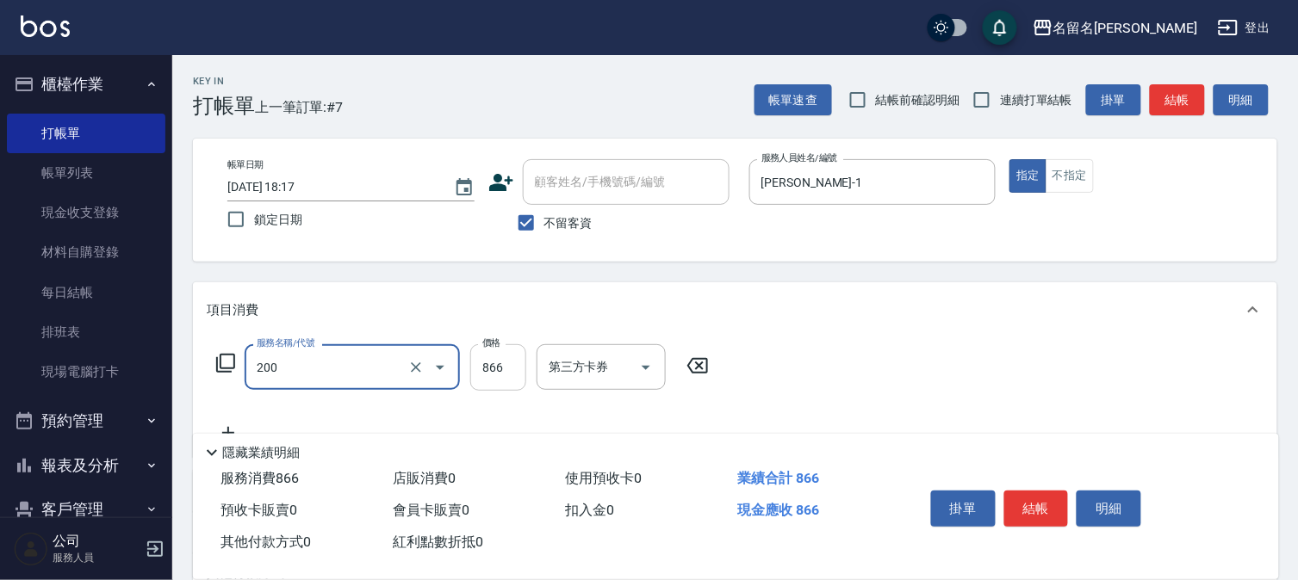
type input "燙髮(設自)(200)"
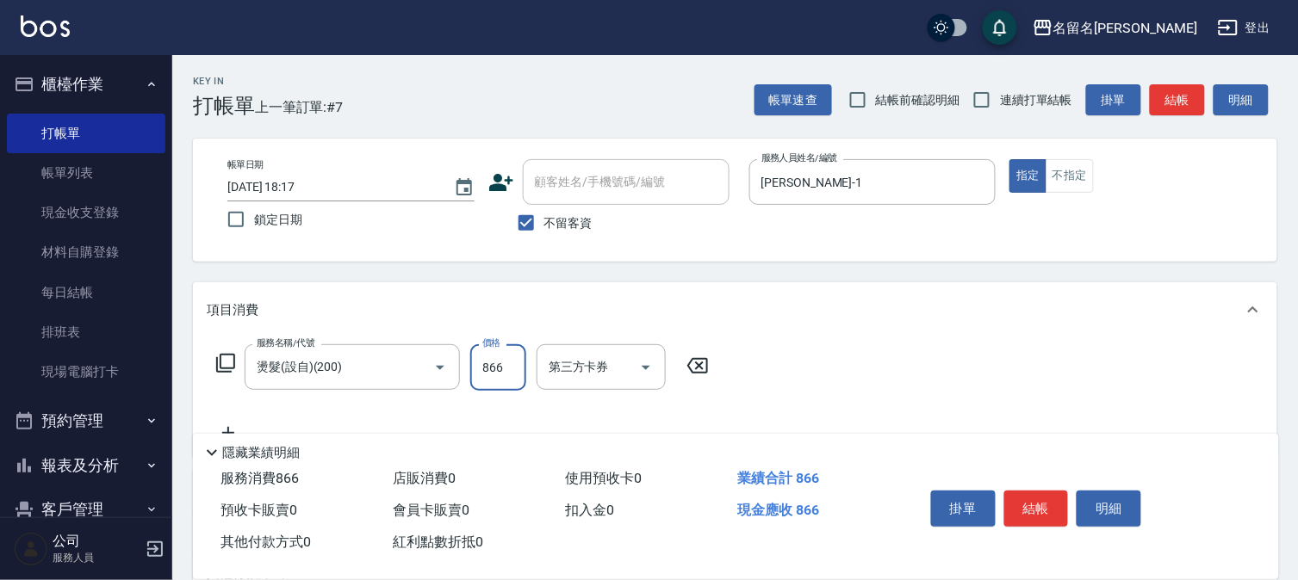
click at [499, 371] on input "866" at bounding box center [498, 367] width 56 height 46
drag, startPoint x: 503, startPoint y: 374, endPoint x: 479, endPoint y: 348, distance: 35.3
click at [479, 348] on input "22" at bounding box center [498, 367] width 56 height 46
type input "2000"
click at [1026, 496] on button "結帳" at bounding box center [1036, 509] width 65 height 36
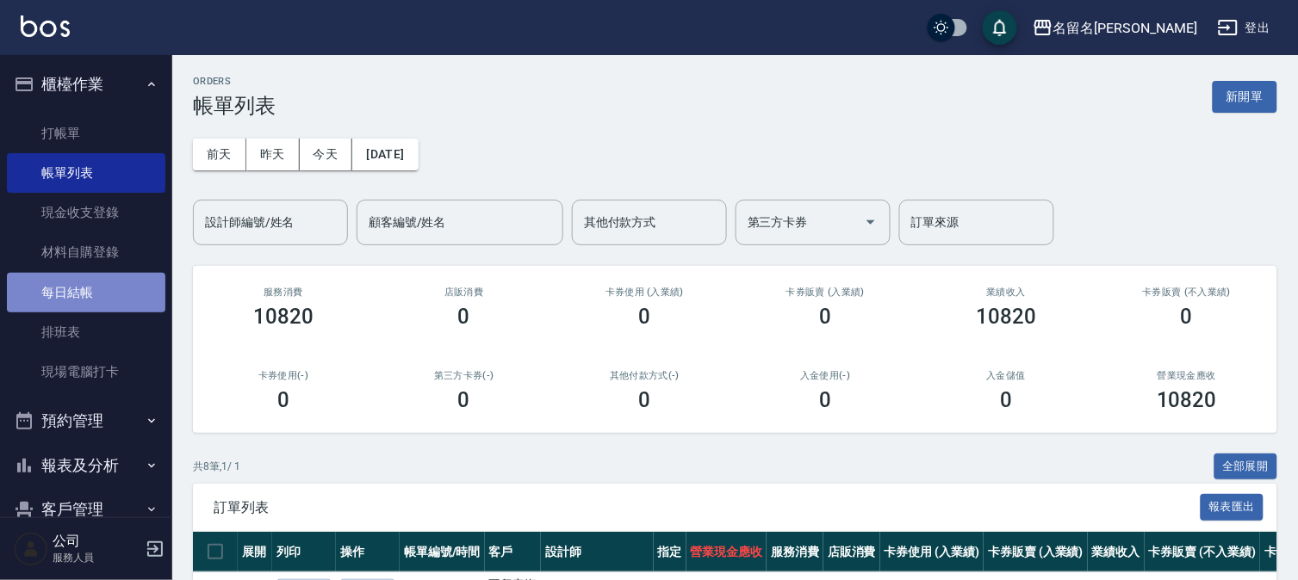
click at [115, 280] on link "每日結帳" at bounding box center [86, 293] width 158 height 40
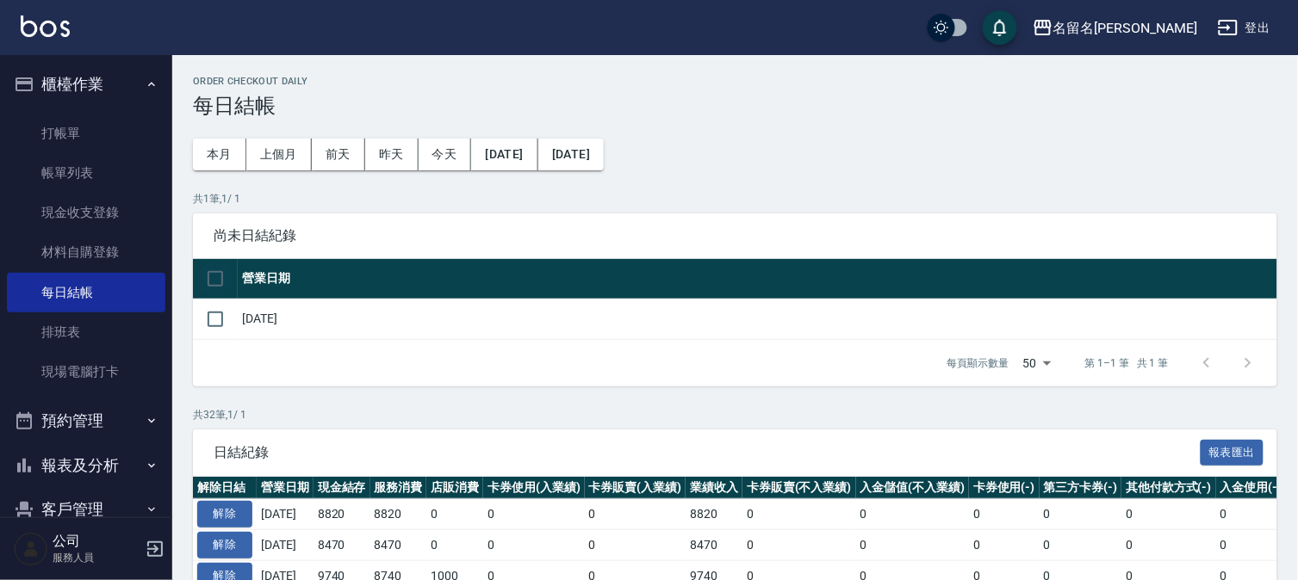
click at [217, 279] on input "checkbox" at bounding box center [215, 279] width 36 height 36
checkbox input "true"
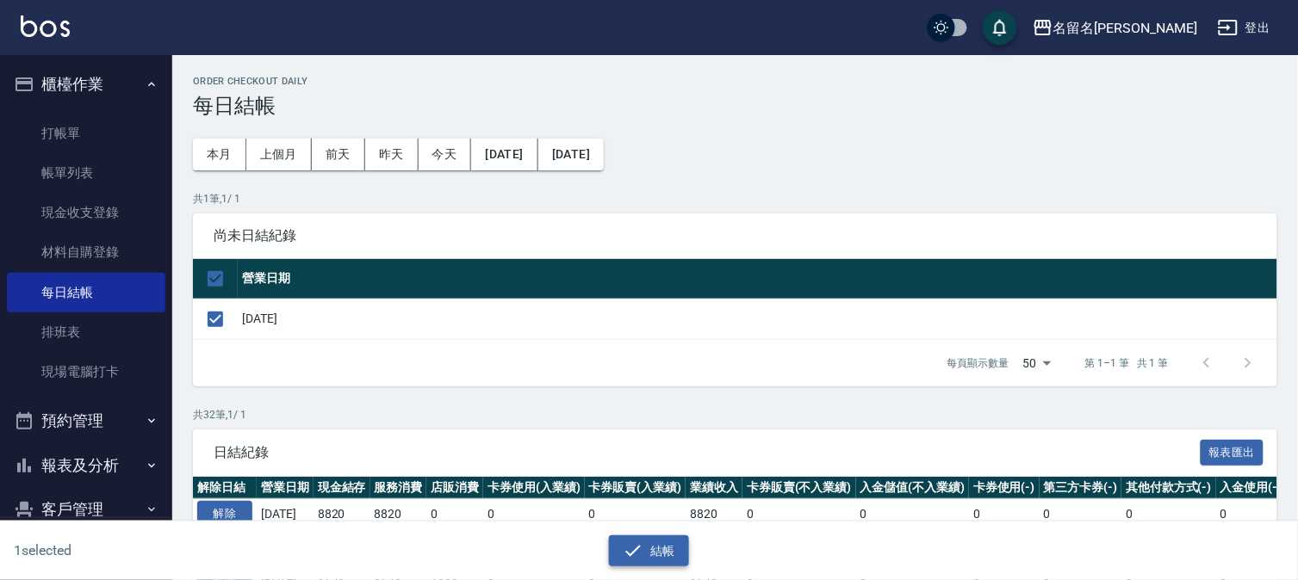
click at [650, 551] on button "結帳" at bounding box center [649, 552] width 80 height 32
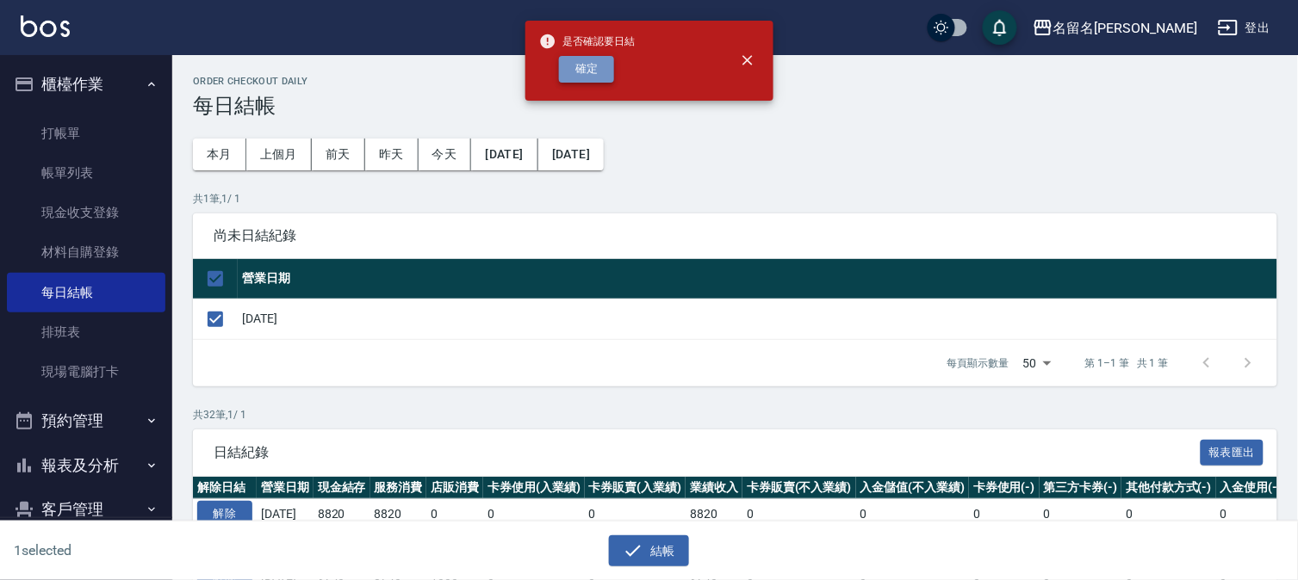
click at [579, 70] on button "確定" at bounding box center [586, 69] width 55 height 27
checkbox input "false"
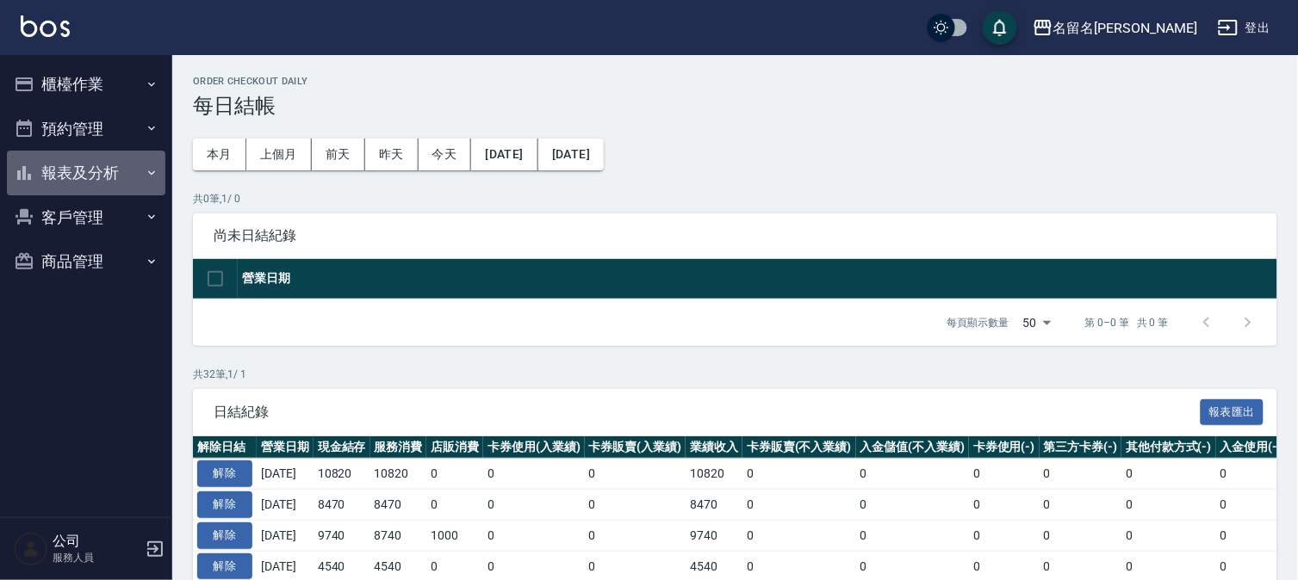
click at [83, 164] on button "報表及分析" at bounding box center [86, 173] width 158 height 45
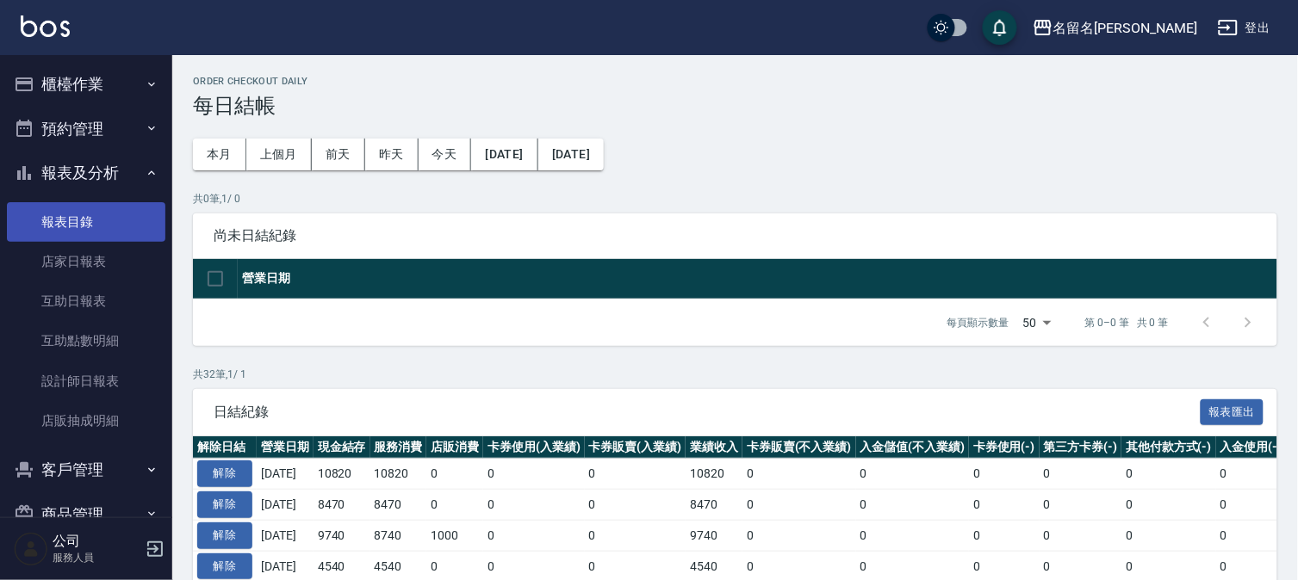
click at [73, 220] on link "報表目錄" at bounding box center [86, 222] width 158 height 40
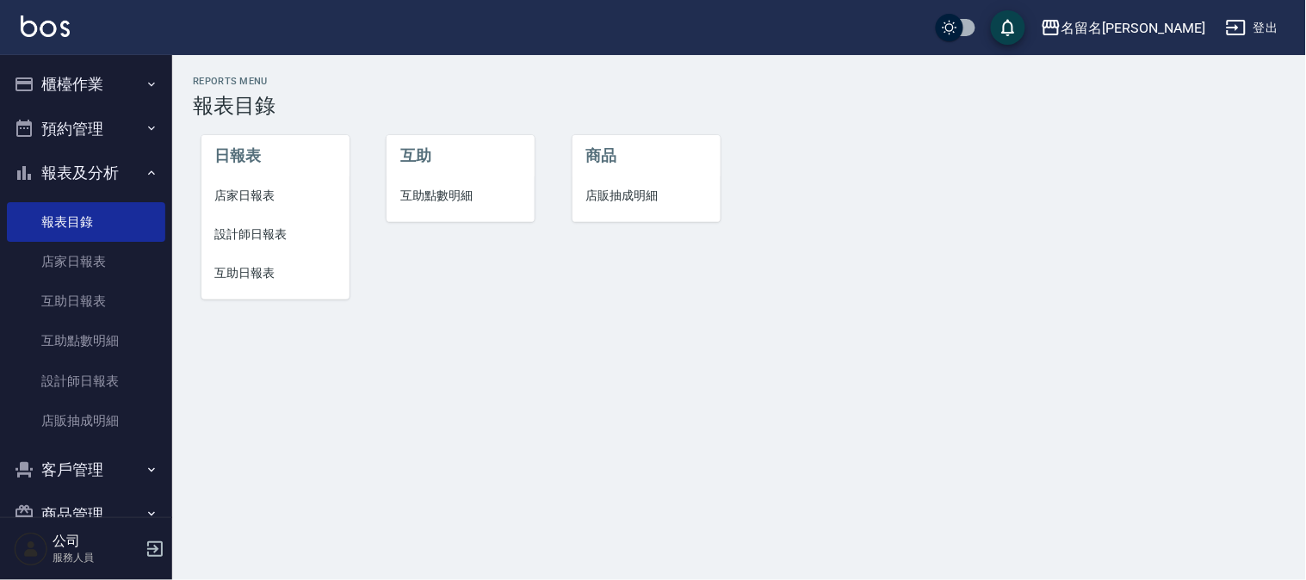
click at [247, 191] on span "店家日報表" at bounding box center [275, 196] width 121 height 18
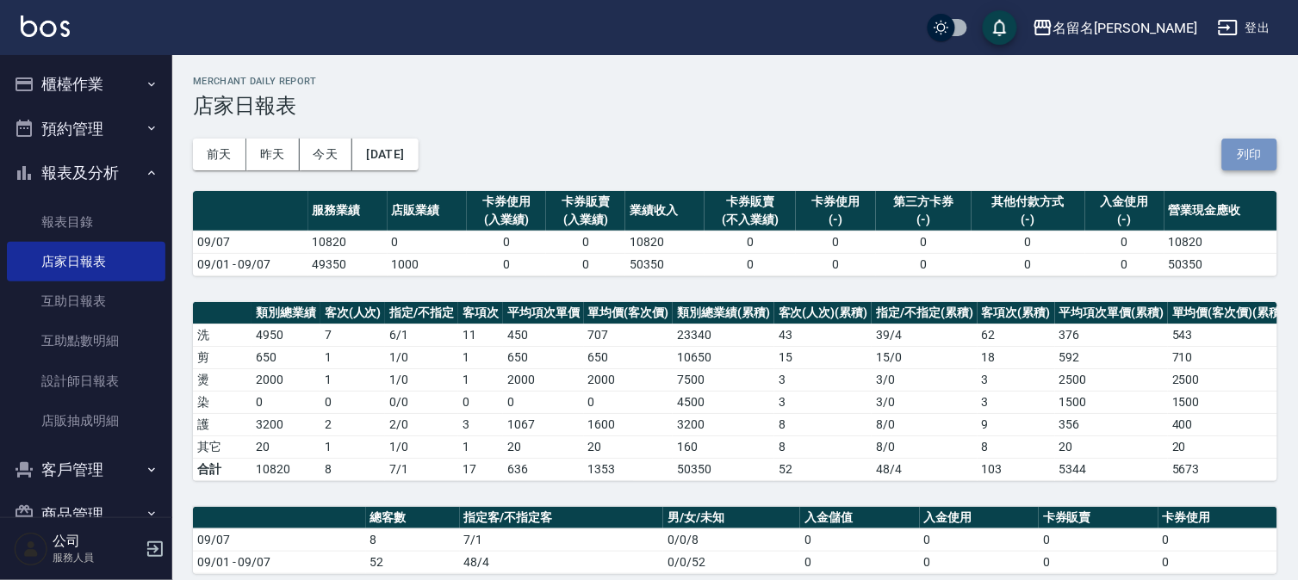
click at [1232, 151] on button "列印" at bounding box center [1249, 155] width 55 height 32
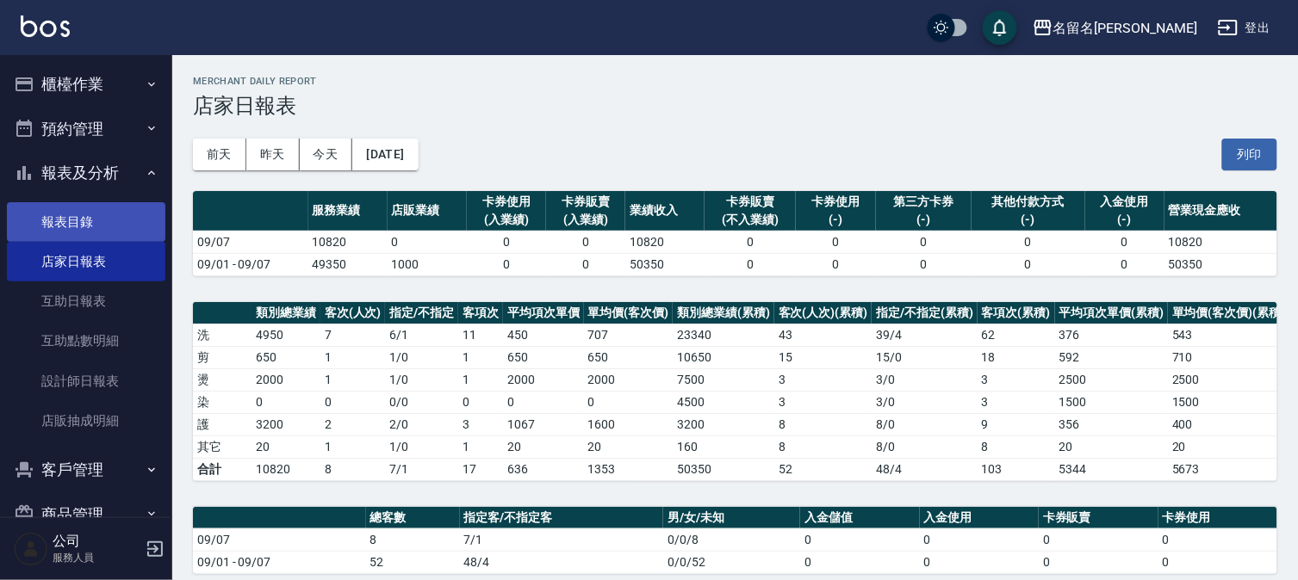
click at [90, 211] on link "報表目錄" at bounding box center [86, 222] width 158 height 40
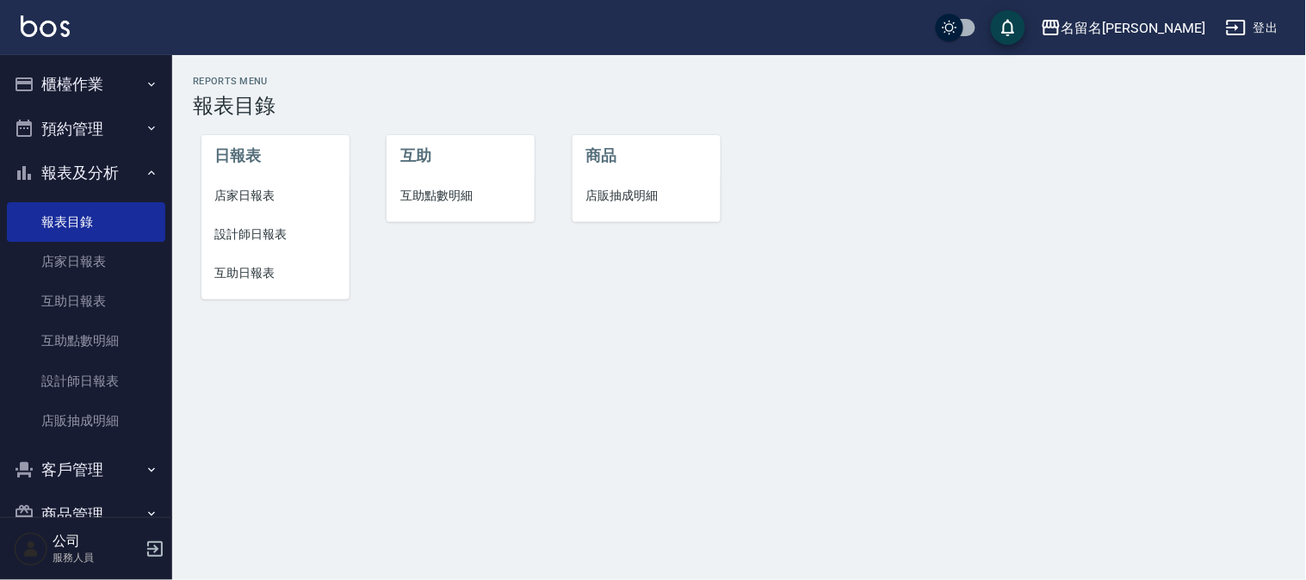
click at [260, 234] on span "設計師日報表" at bounding box center [275, 235] width 121 height 18
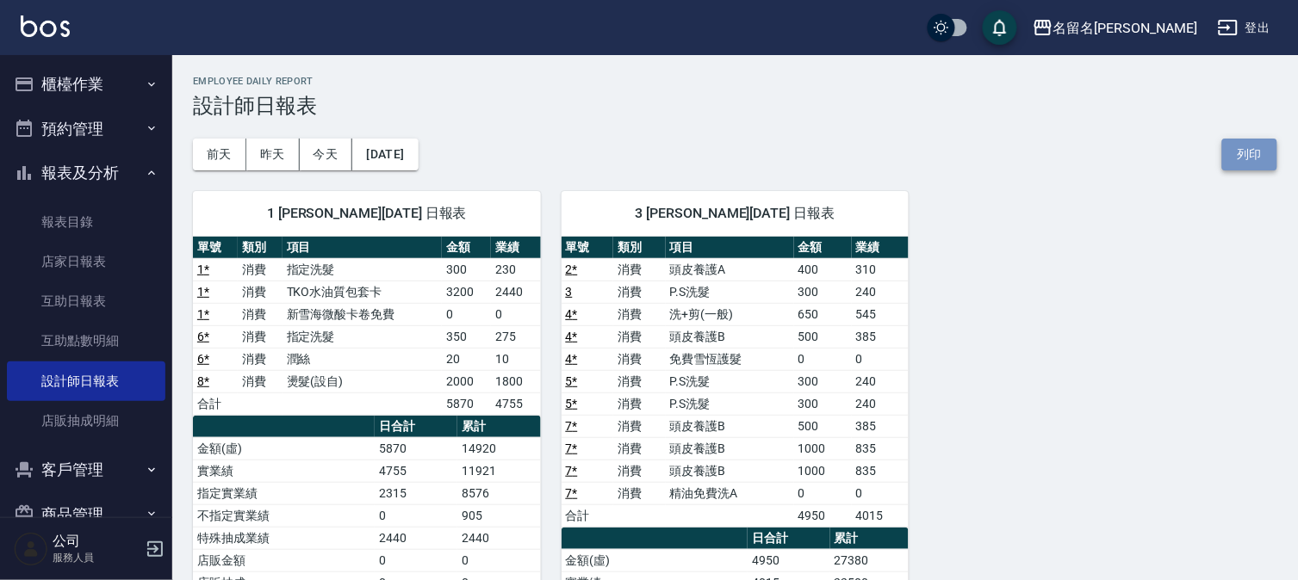
click at [1234, 145] on button "列印" at bounding box center [1249, 155] width 55 height 32
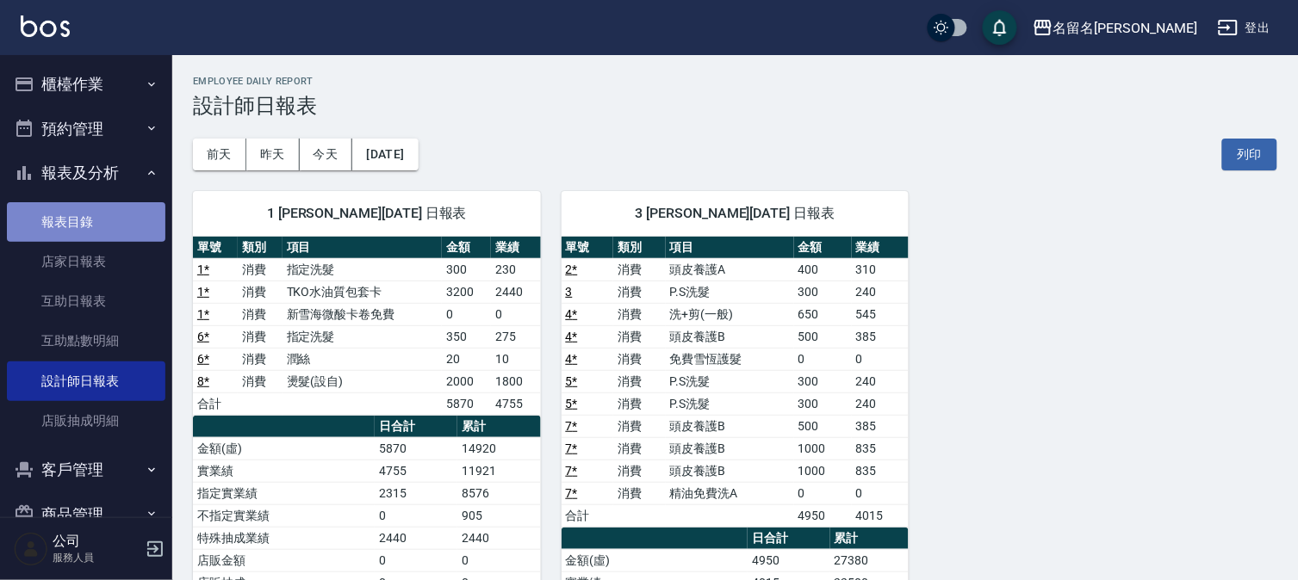
click at [103, 219] on link "報表目錄" at bounding box center [86, 222] width 158 height 40
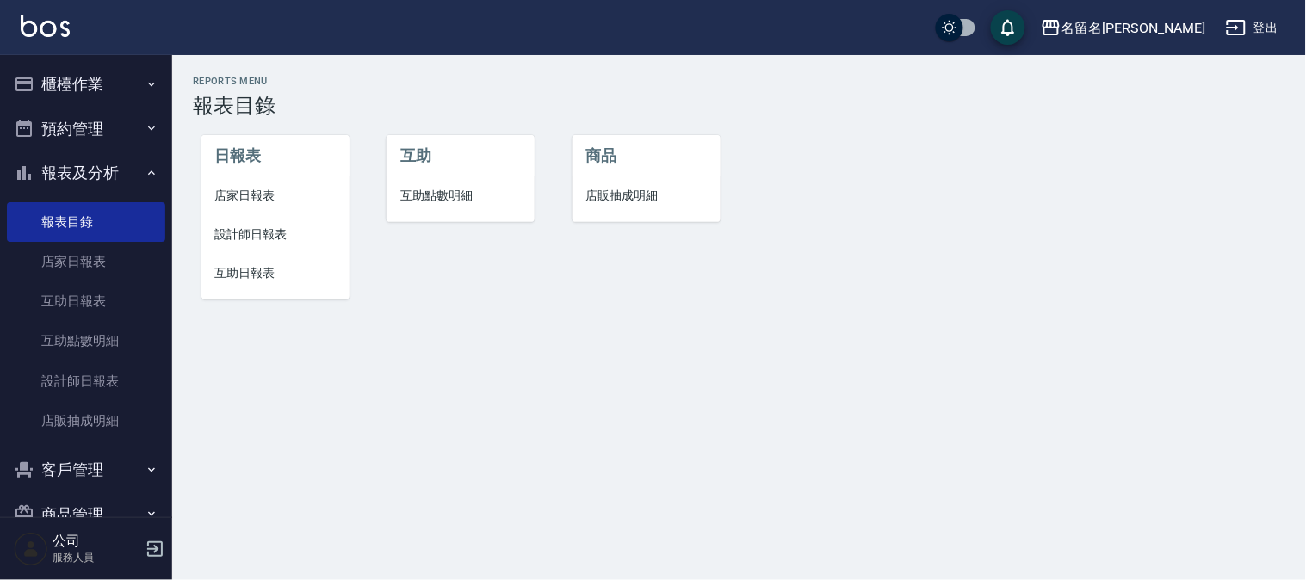
click at [239, 265] on span "互助日報表" at bounding box center [275, 273] width 121 height 18
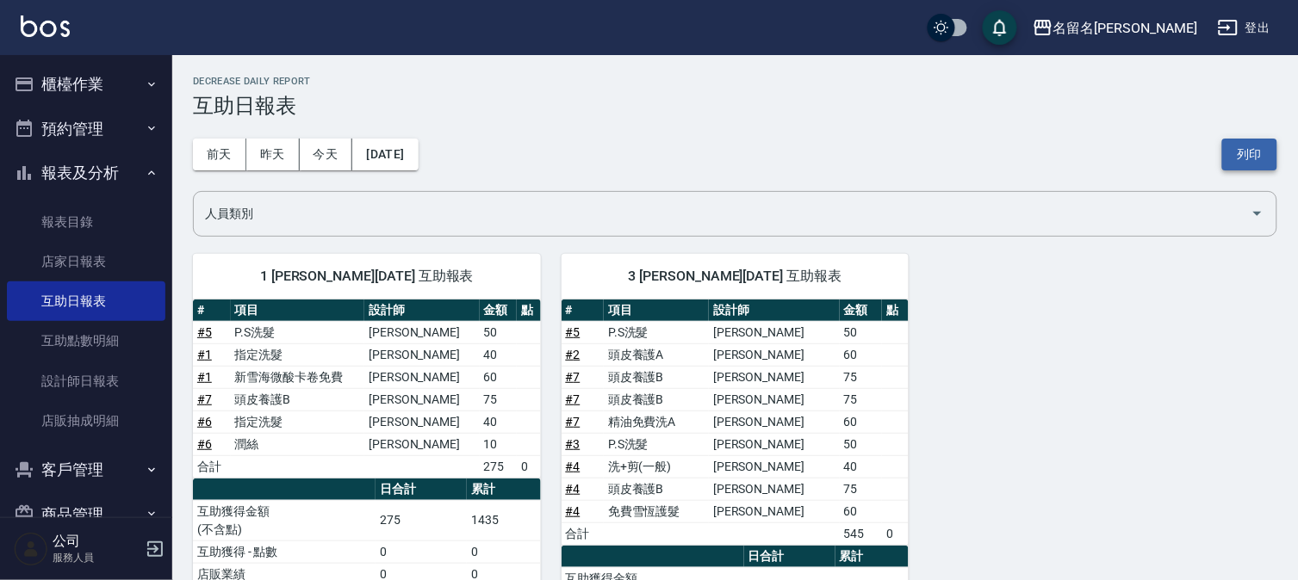
click at [1235, 158] on button "列印" at bounding box center [1249, 155] width 55 height 32
